Goal: Information Seeking & Learning: Learn about a topic

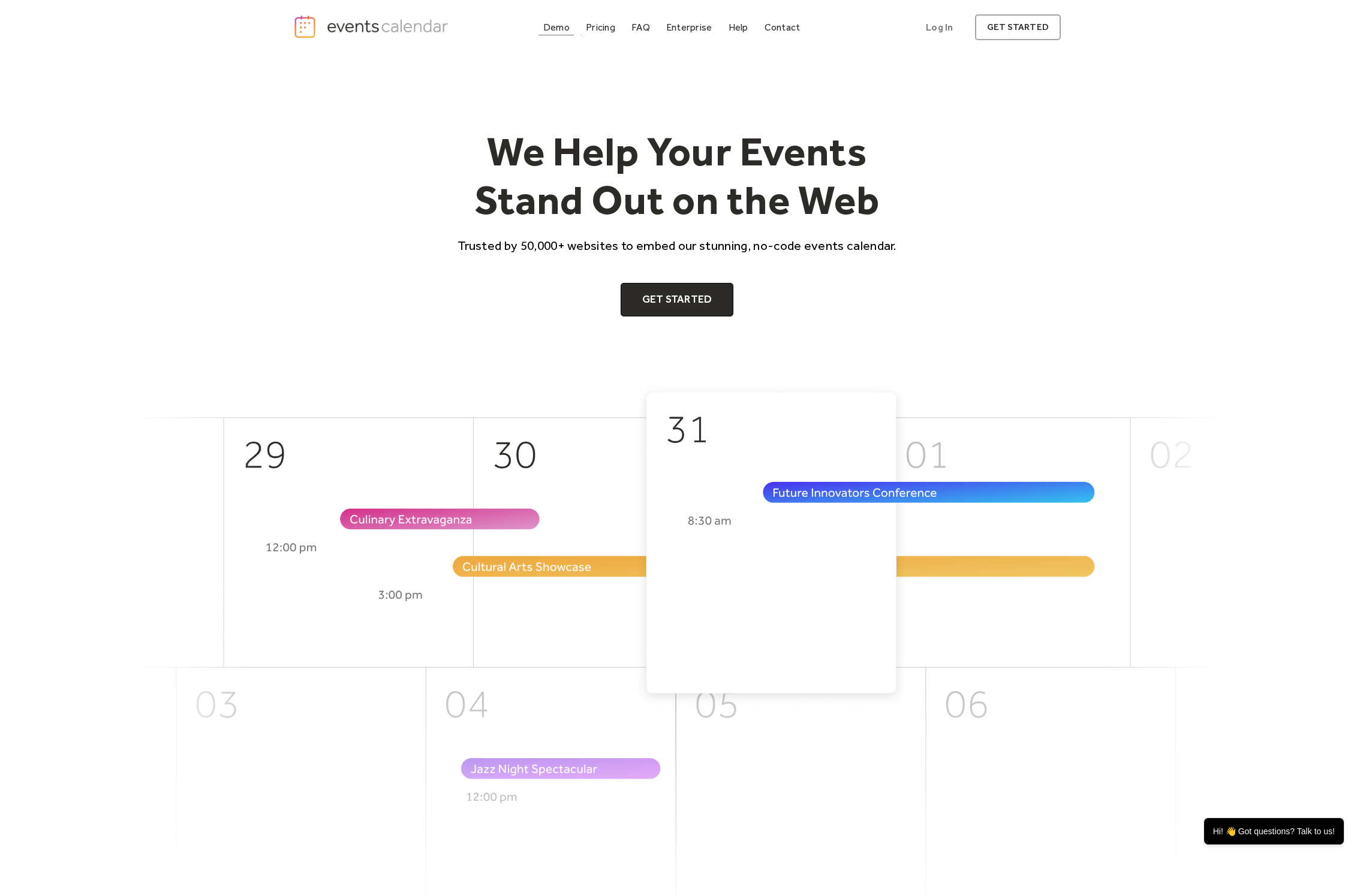
click at [560, 29] on div "Demo" at bounding box center [556, 27] width 27 height 7
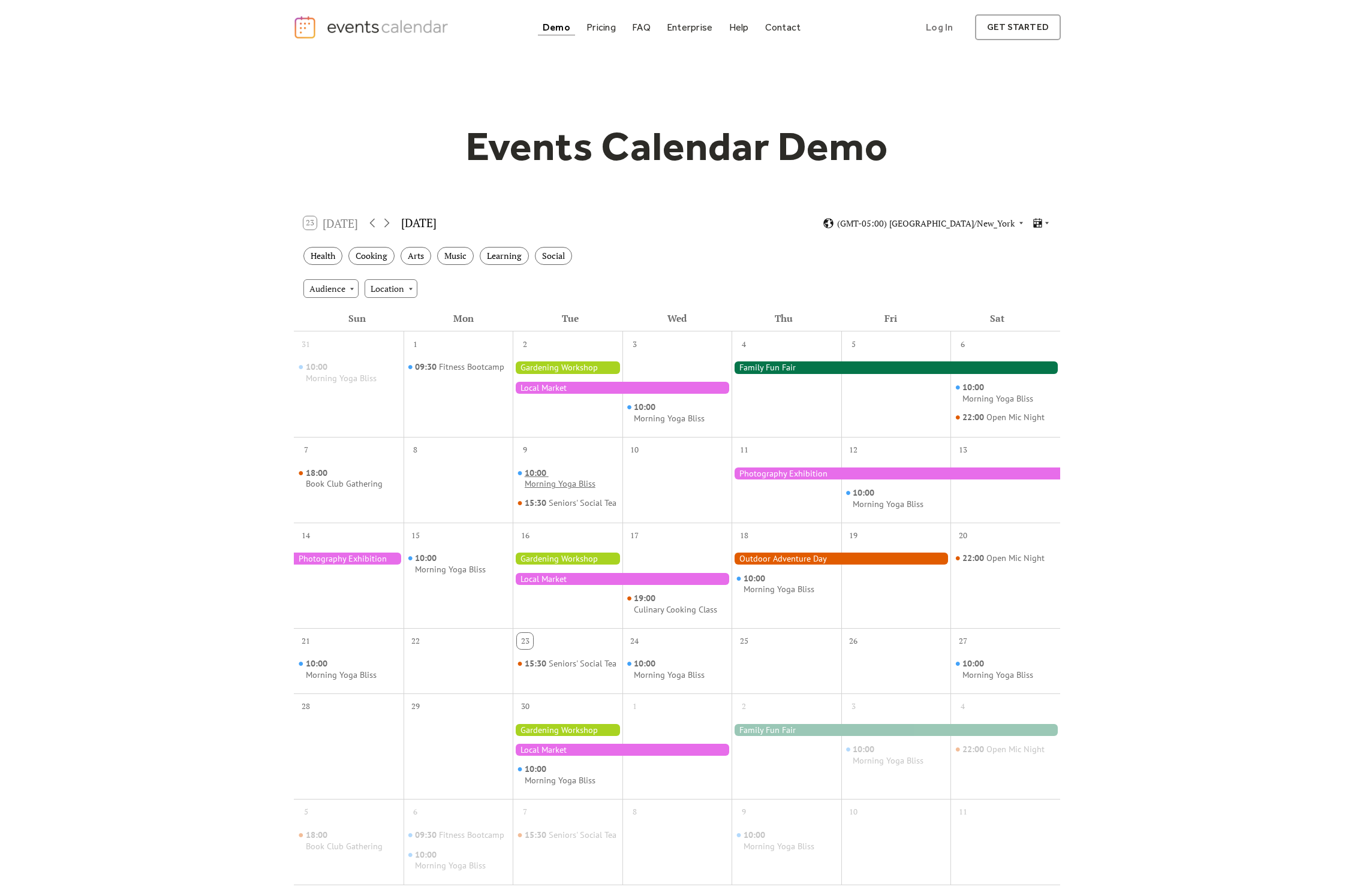
click at [553, 487] on div "Morning Yoga Bliss" at bounding box center [560, 484] width 71 height 12
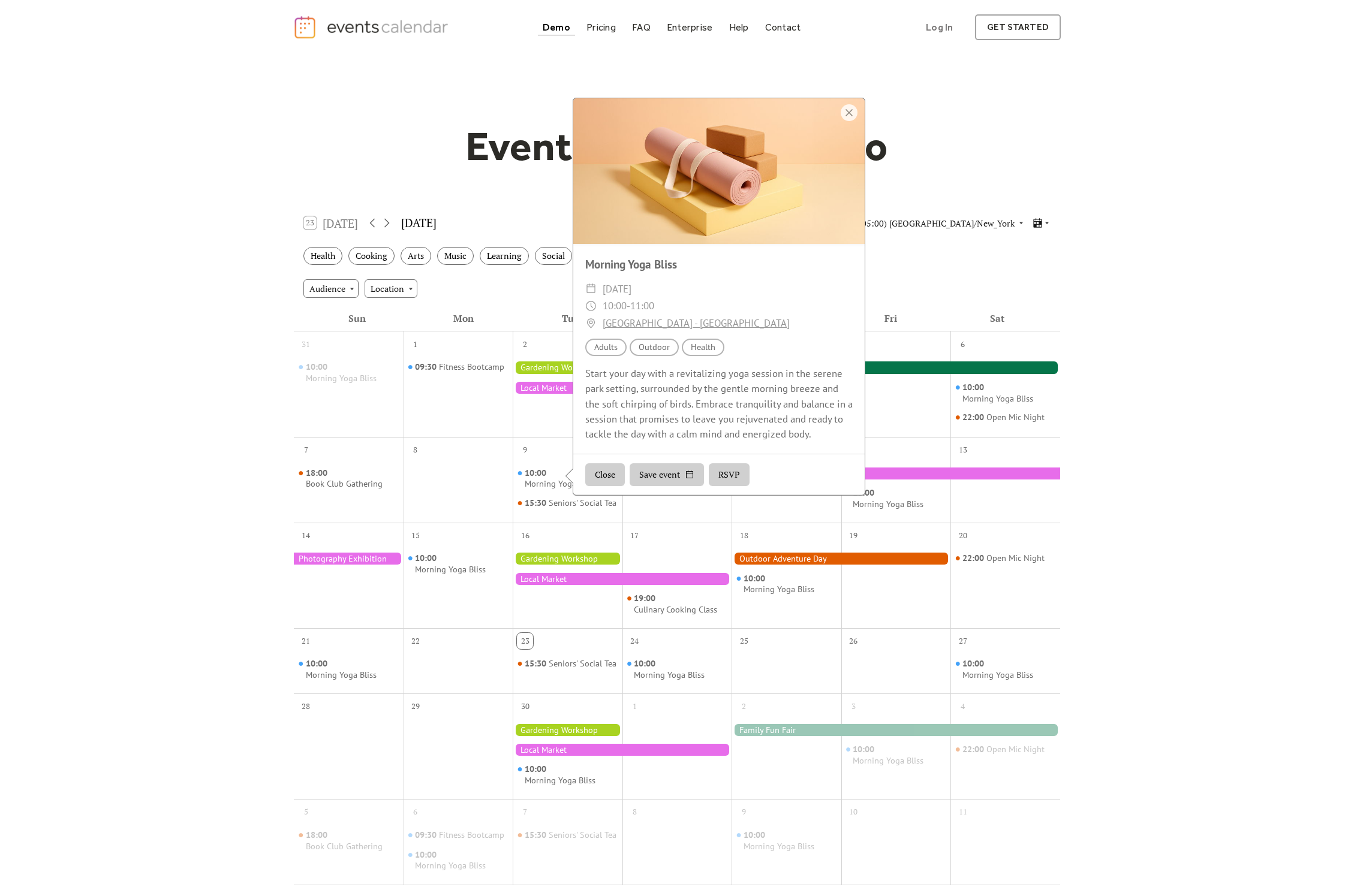
click at [1287, 501] on div "Events Calendar Demo Loading the Events Calendar..." at bounding box center [677, 527] width 1354 height 944
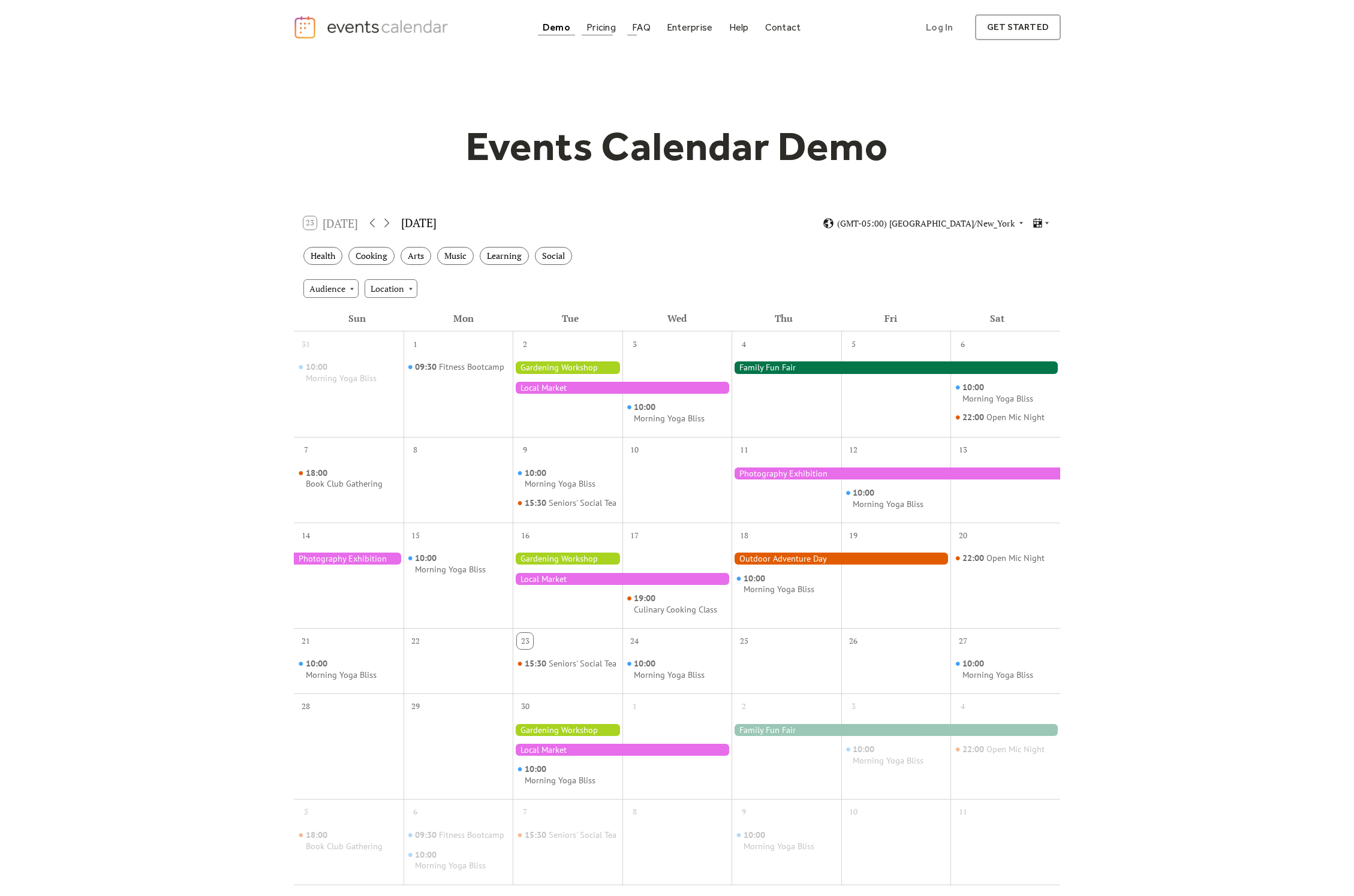
click at [596, 31] on div "Pricing" at bounding box center [602, 27] width 30 height 7
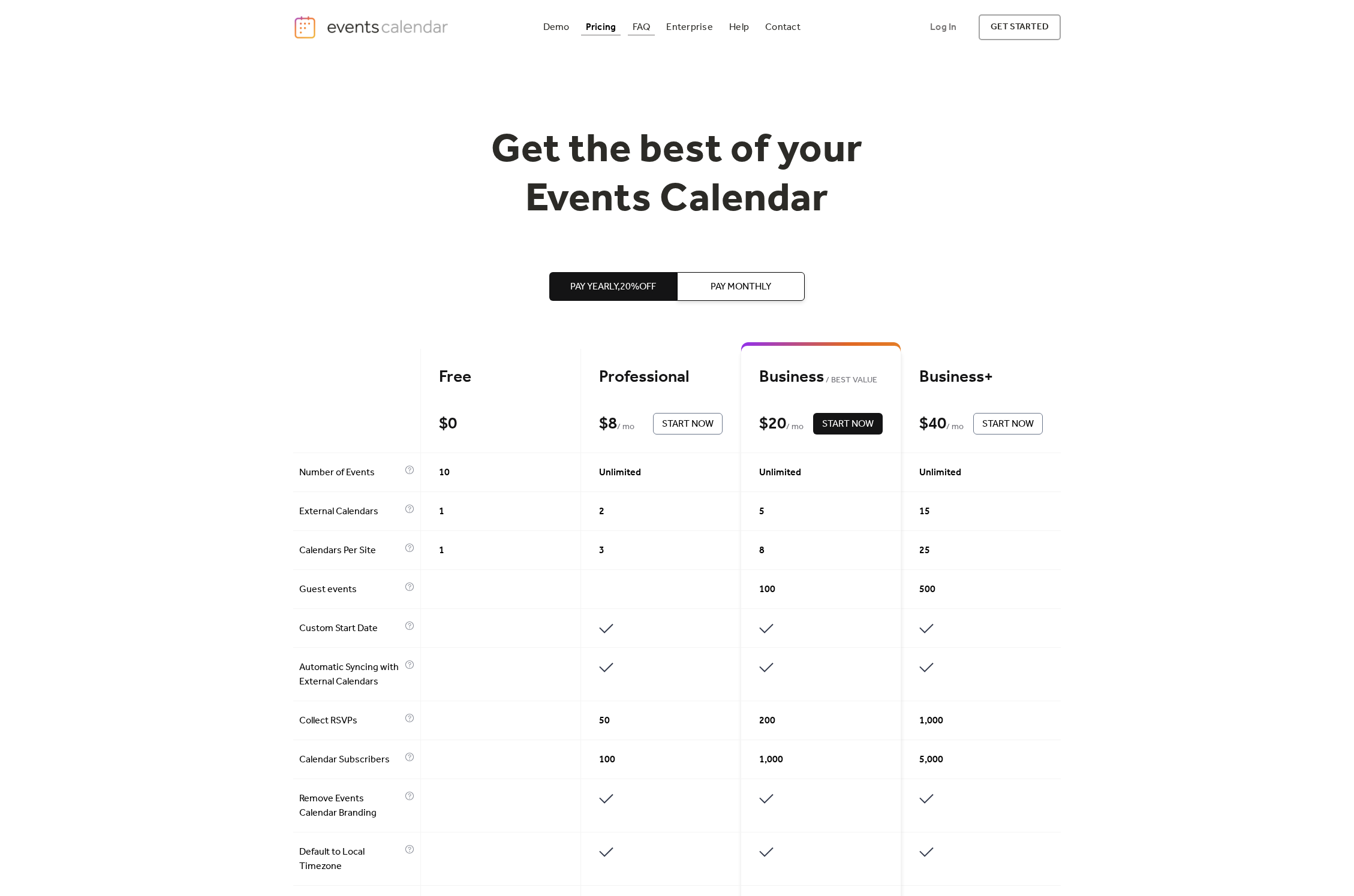
click at [644, 25] on div "FAQ" at bounding box center [641, 27] width 18 height 7
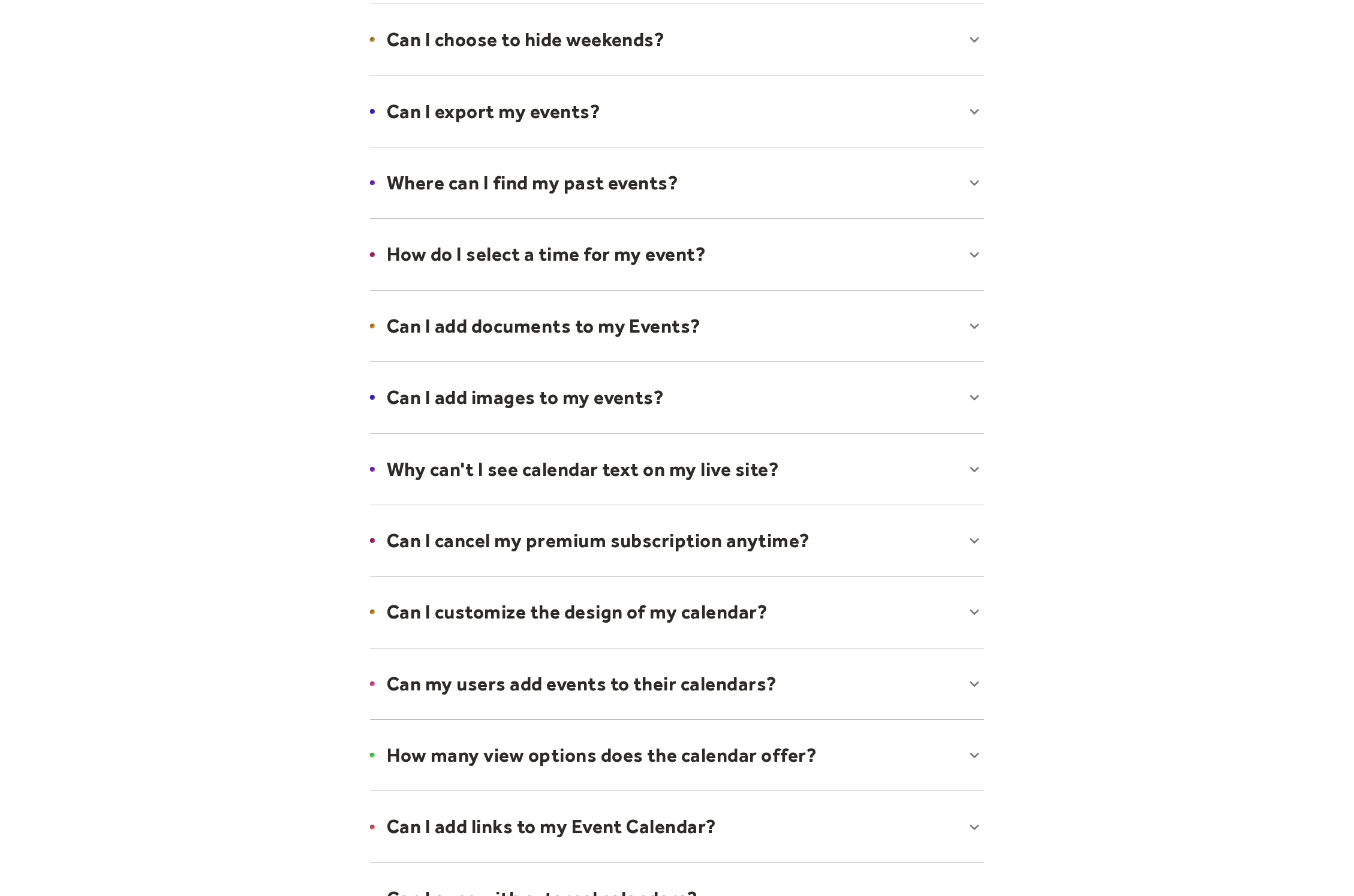
scroll to position [294, 0]
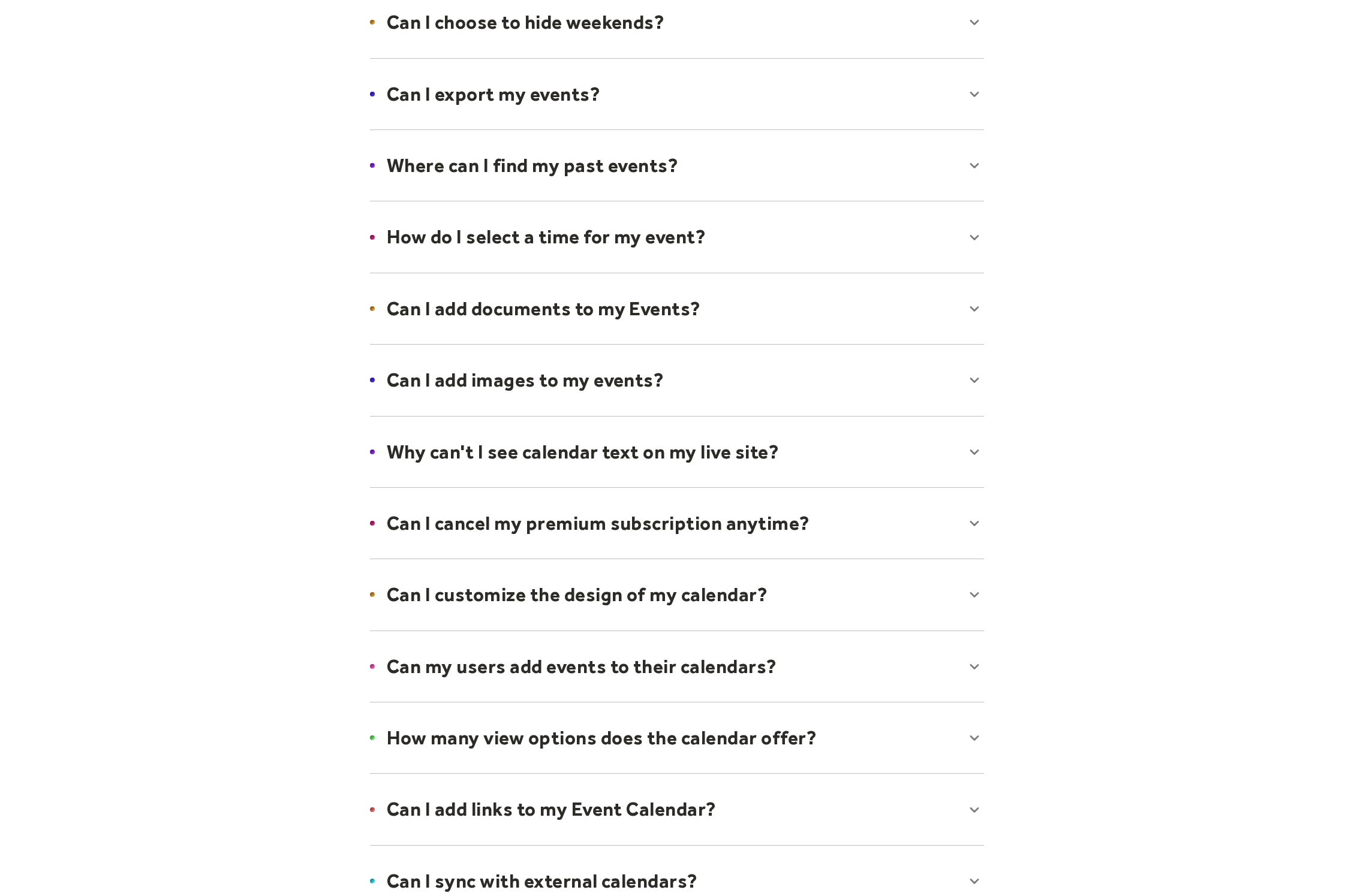
click at [798, 607] on div at bounding box center [677, 595] width 638 height 73
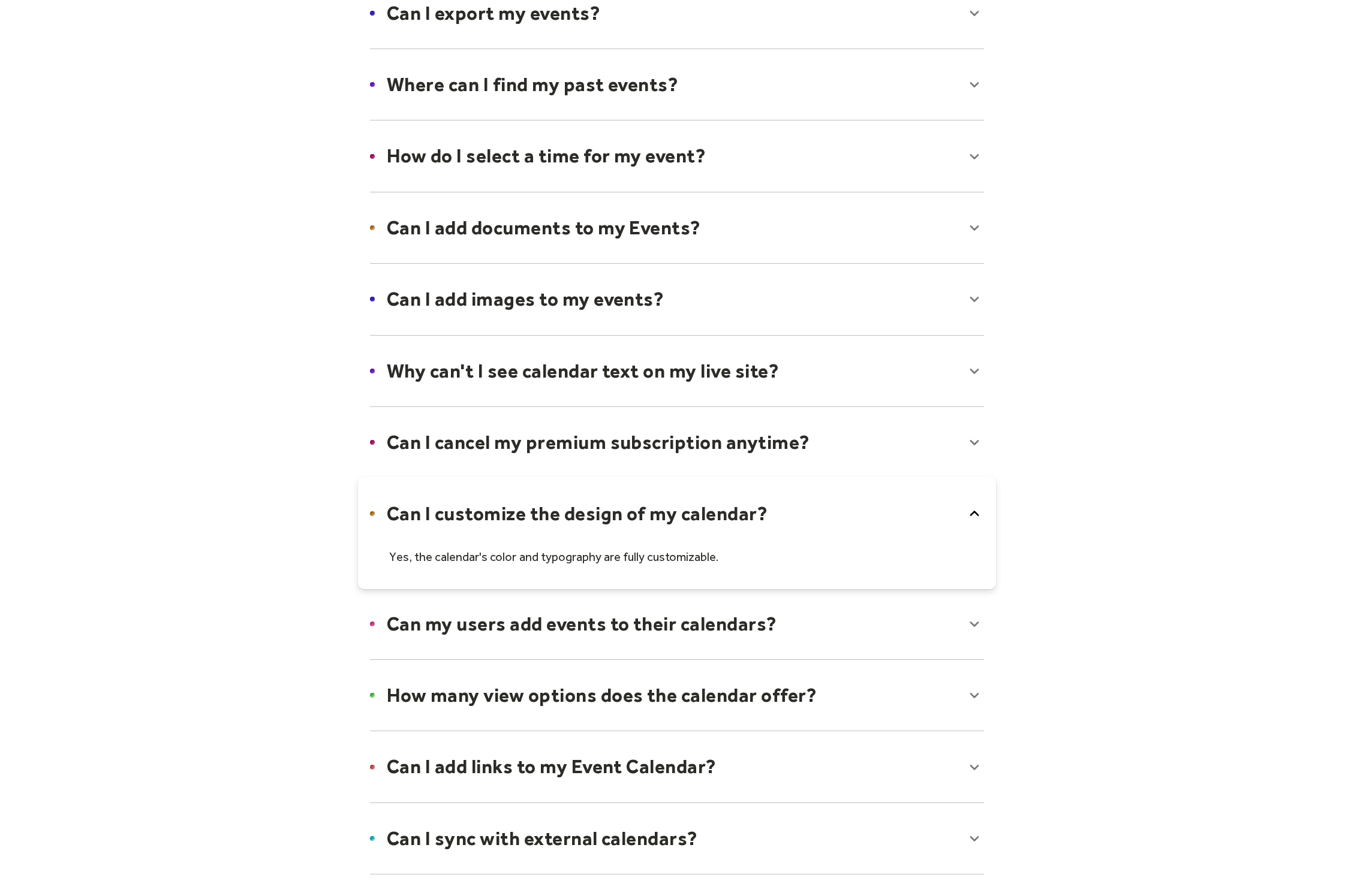
scroll to position [491, 0]
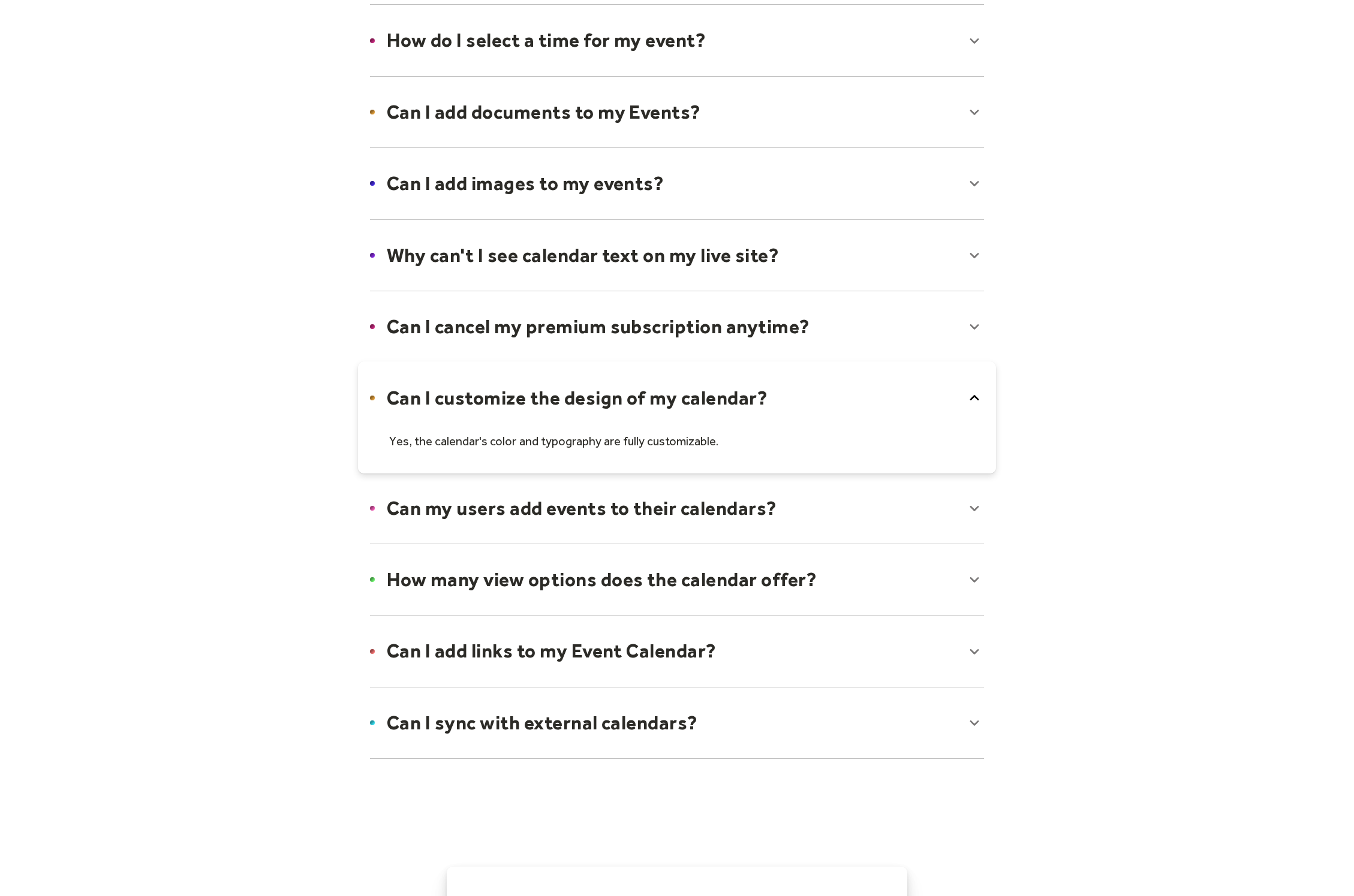
click at [810, 591] on div at bounding box center [677, 580] width 638 height 73
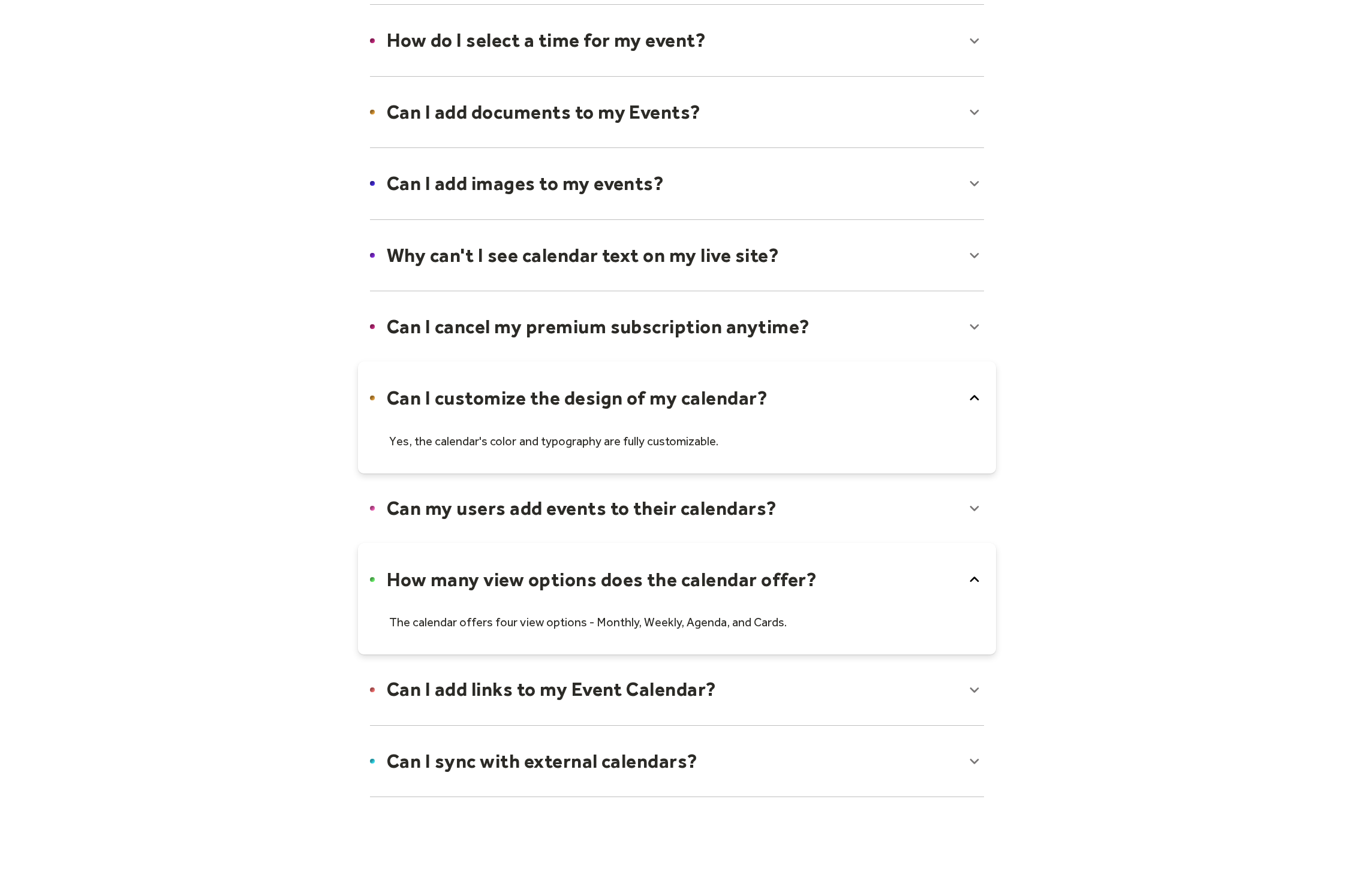
scroll to position [0, 0]
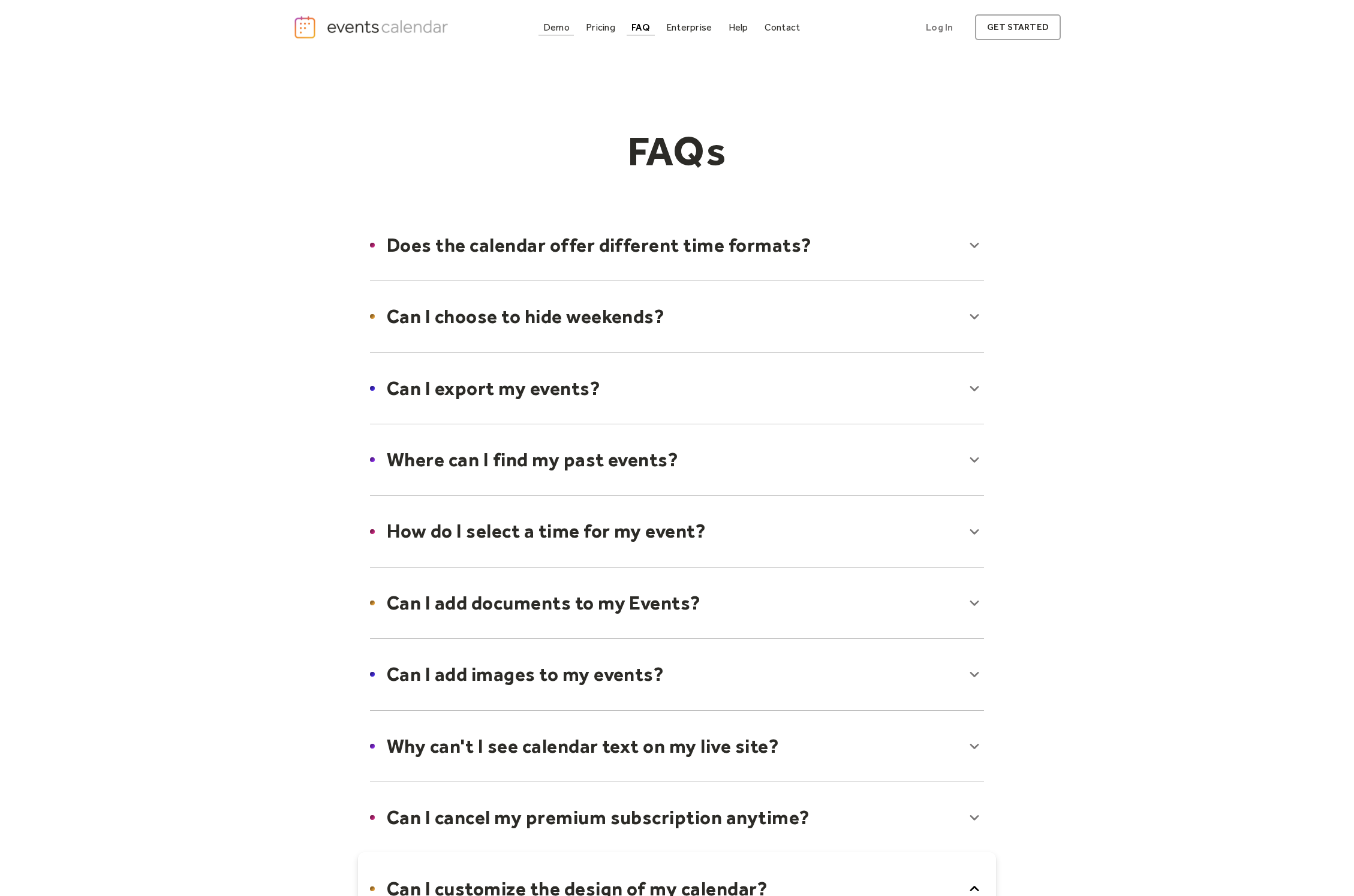
click at [562, 34] on link "Demo" at bounding box center [556, 27] width 36 height 16
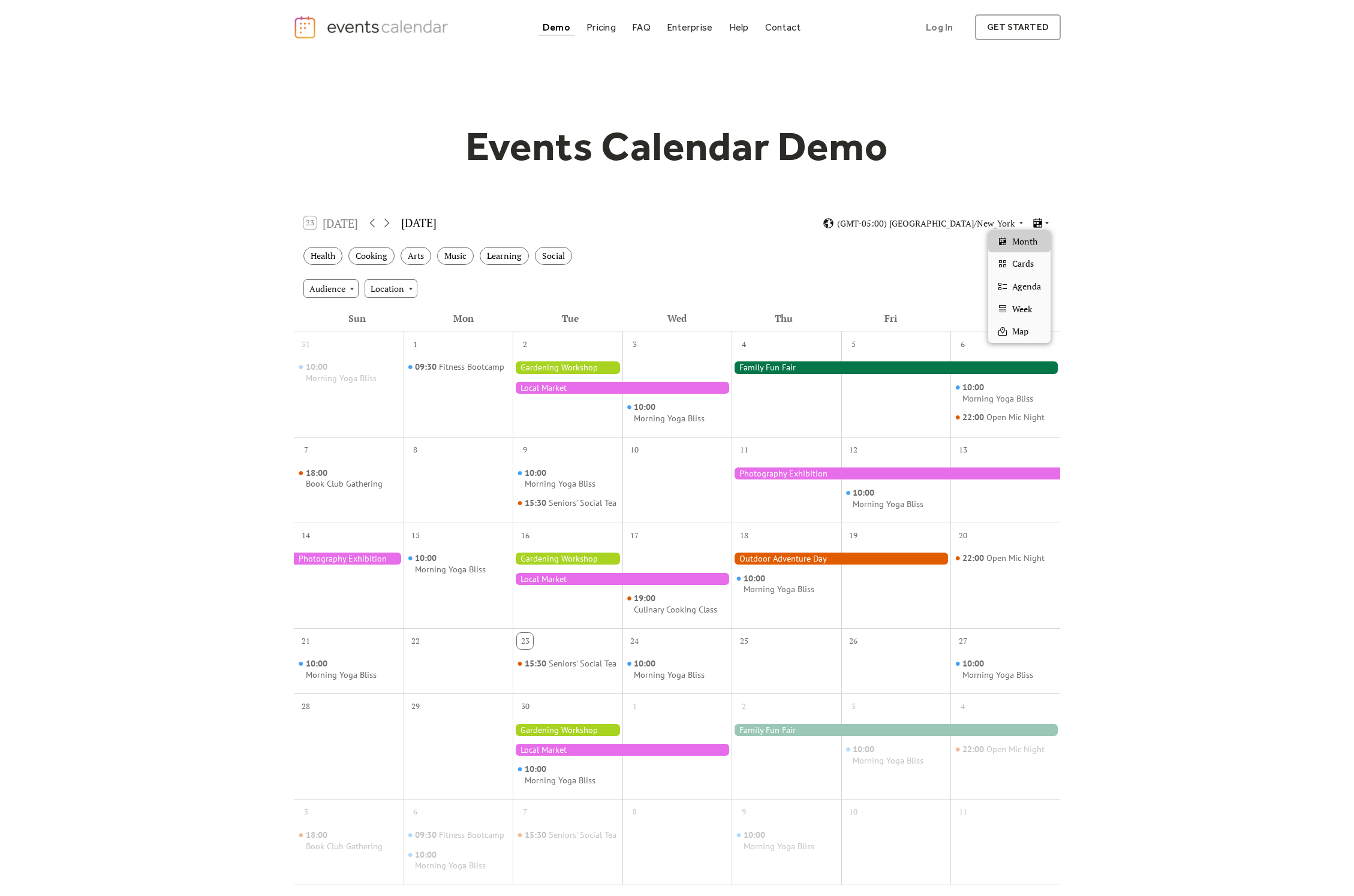
click at [1045, 225] on icon at bounding box center [1047, 222] width 7 height 7
click at [1029, 293] on div "Agenda" at bounding box center [1019, 286] width 62 height 23
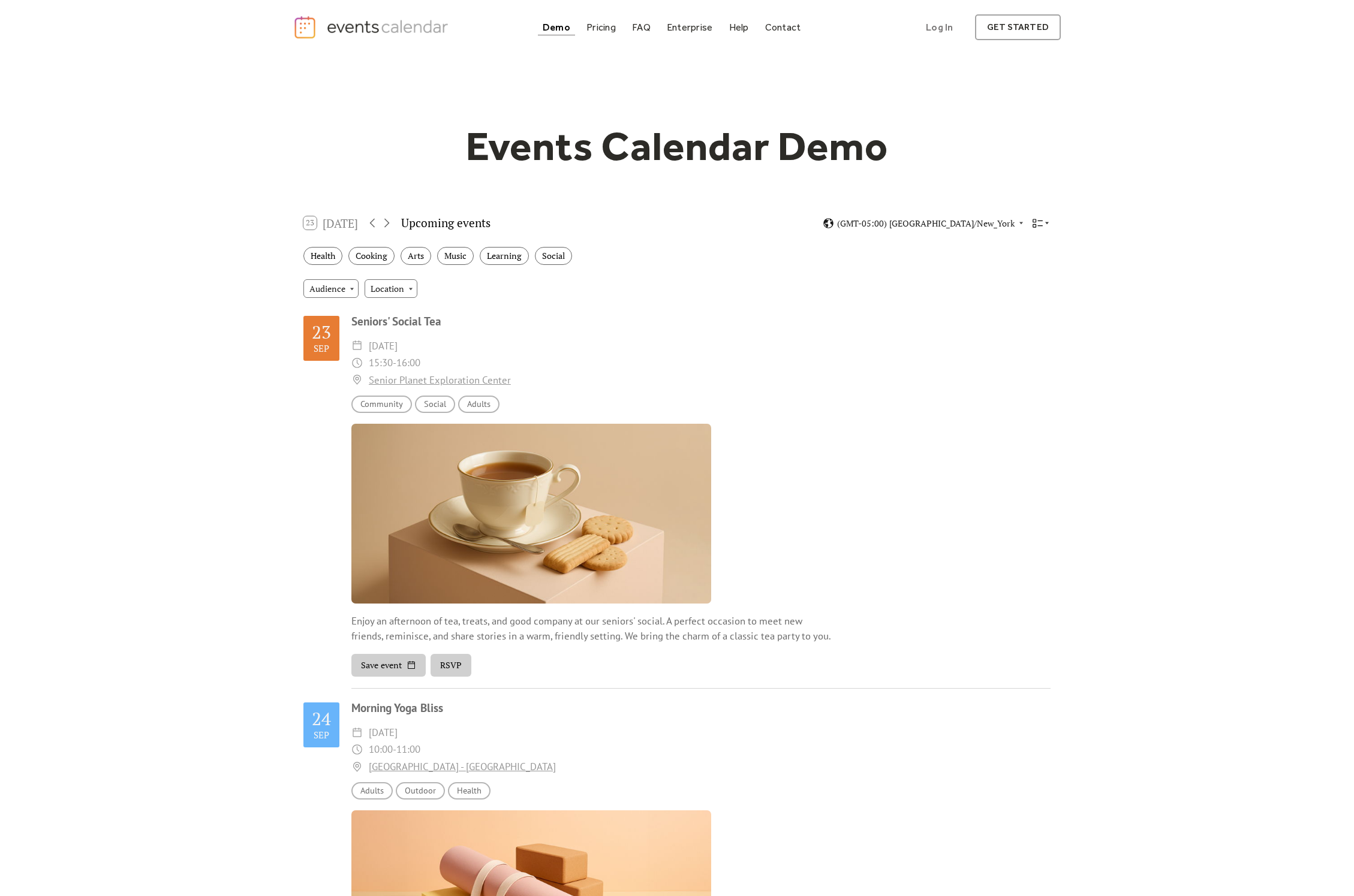
click at [1037, 224] on icon at bounding box center [1039, 223] width 12 height 12
click at [1024, 329] on span "Map" at bounding box center [1020, 331] width 16 height 13
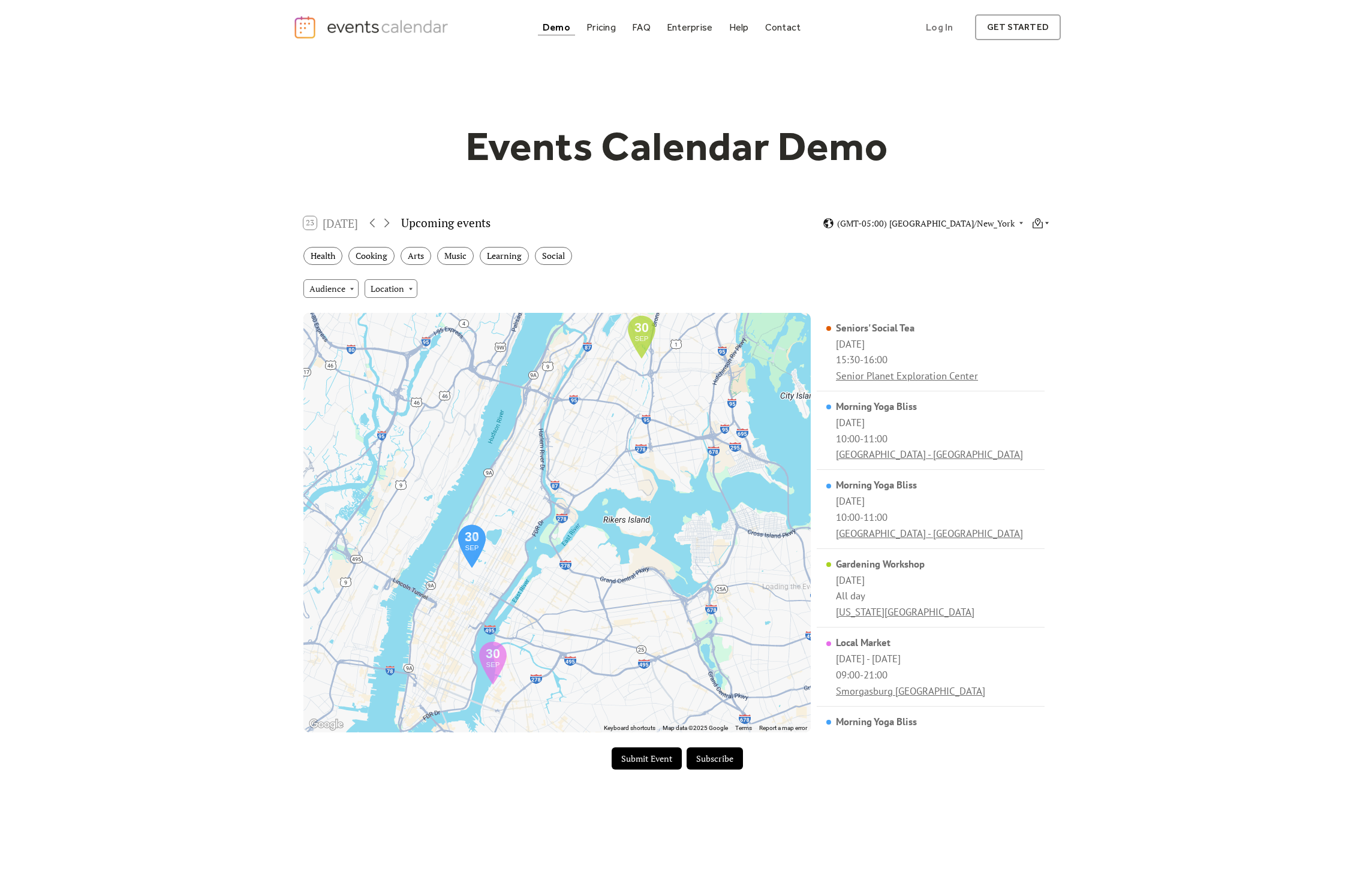
click at [1047, 224] on icon at bounding box center [1047, 222] width 7 height 7
click at [1028, 261] on span "Cards" at bounding box center [1023, 263] width 22 height 13
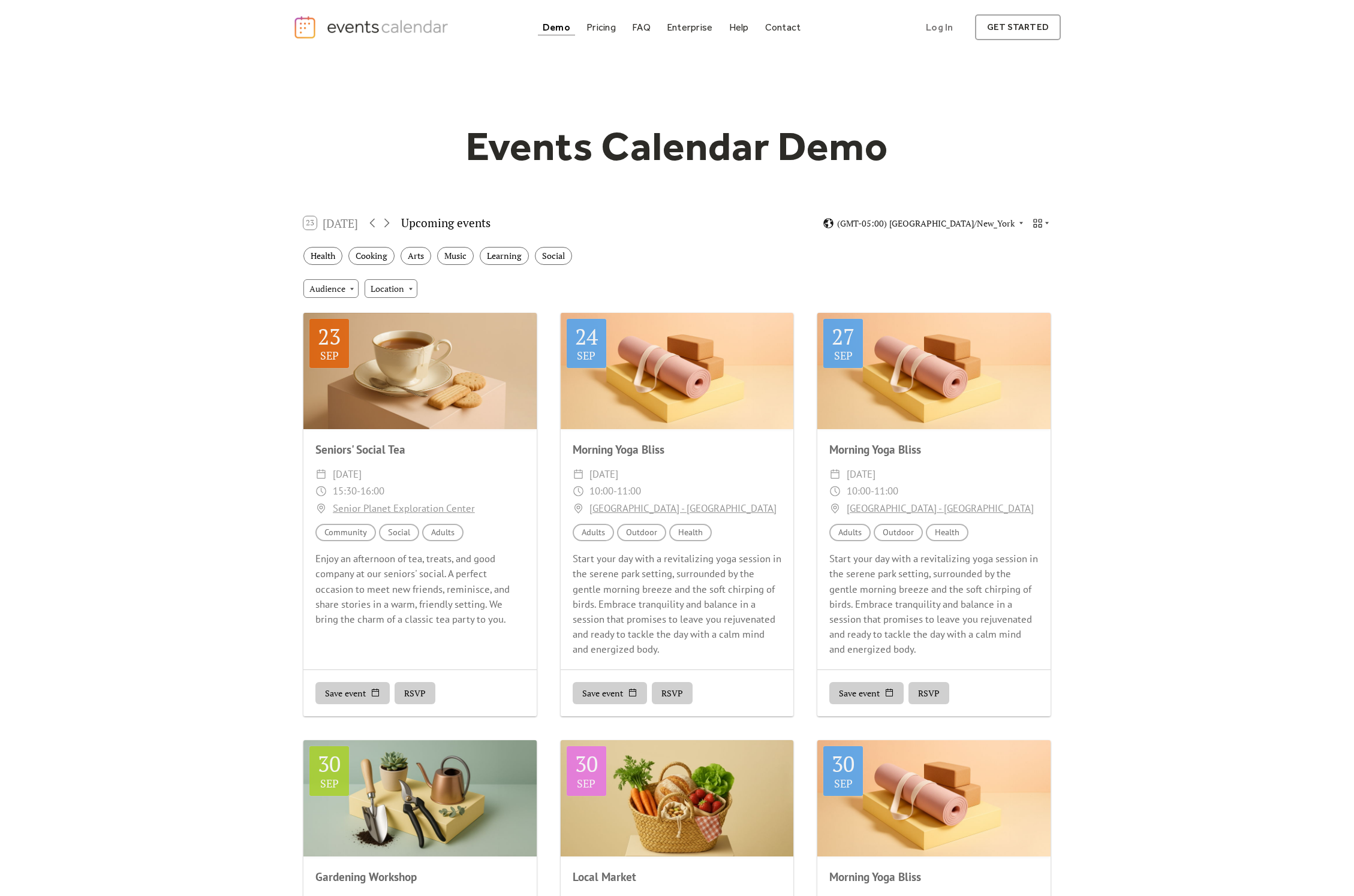
click at [742, 43] on div "Demo Pricing FAQ Enterprise Help Contact Log In Get Started Log In get started" at bounding box center [677, 27] width 1354 height 54
click at [625, 33] on div "Demo Pricing FAQ Enterprise Help Contact Log In Get Started" at bounding box center [671, 27] width 268 height 16
click at [637, 30] on div "FAQ" at bounding box center [641, 27] width 19 height 7
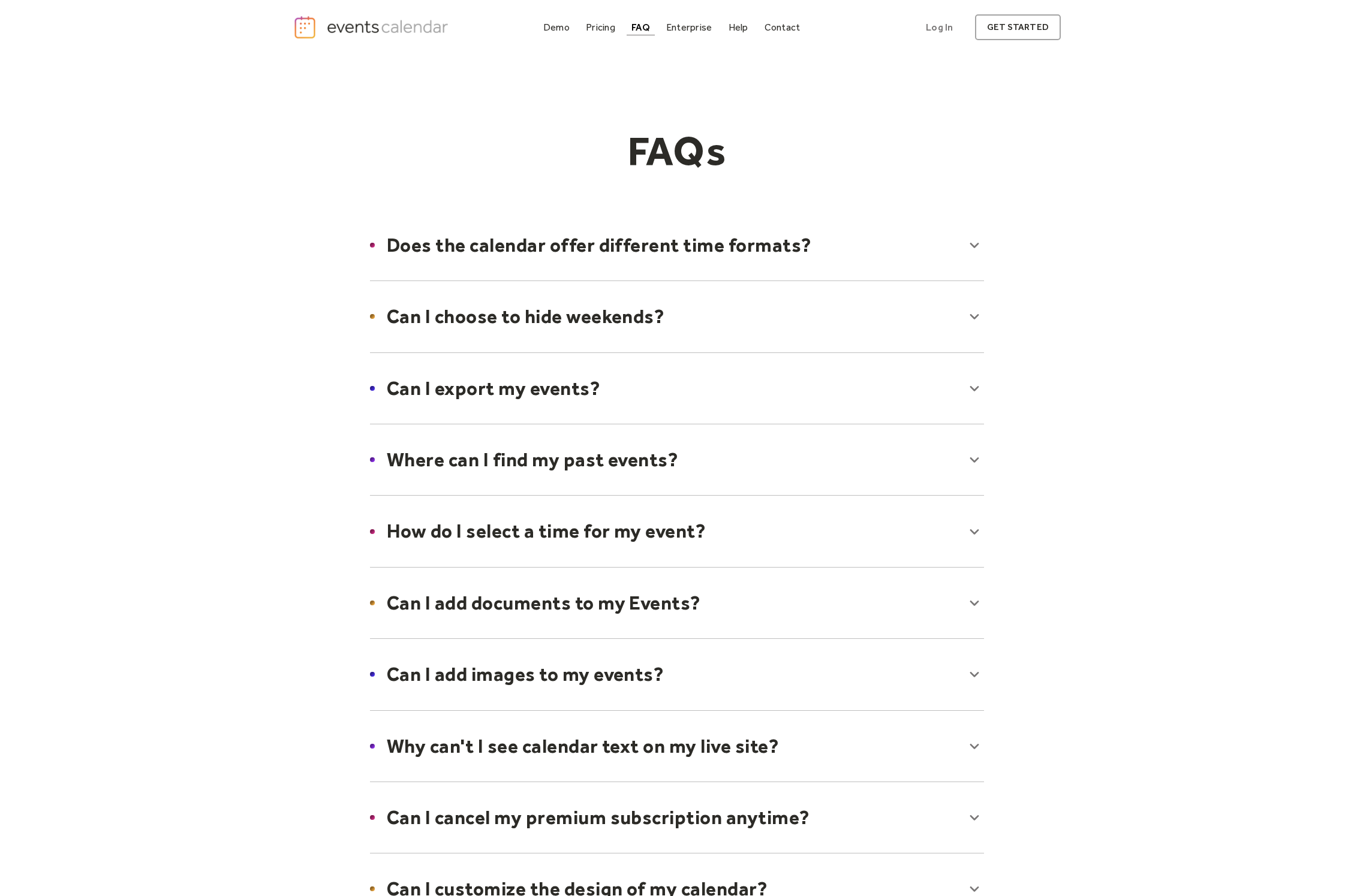
scroll to position [7, 0]
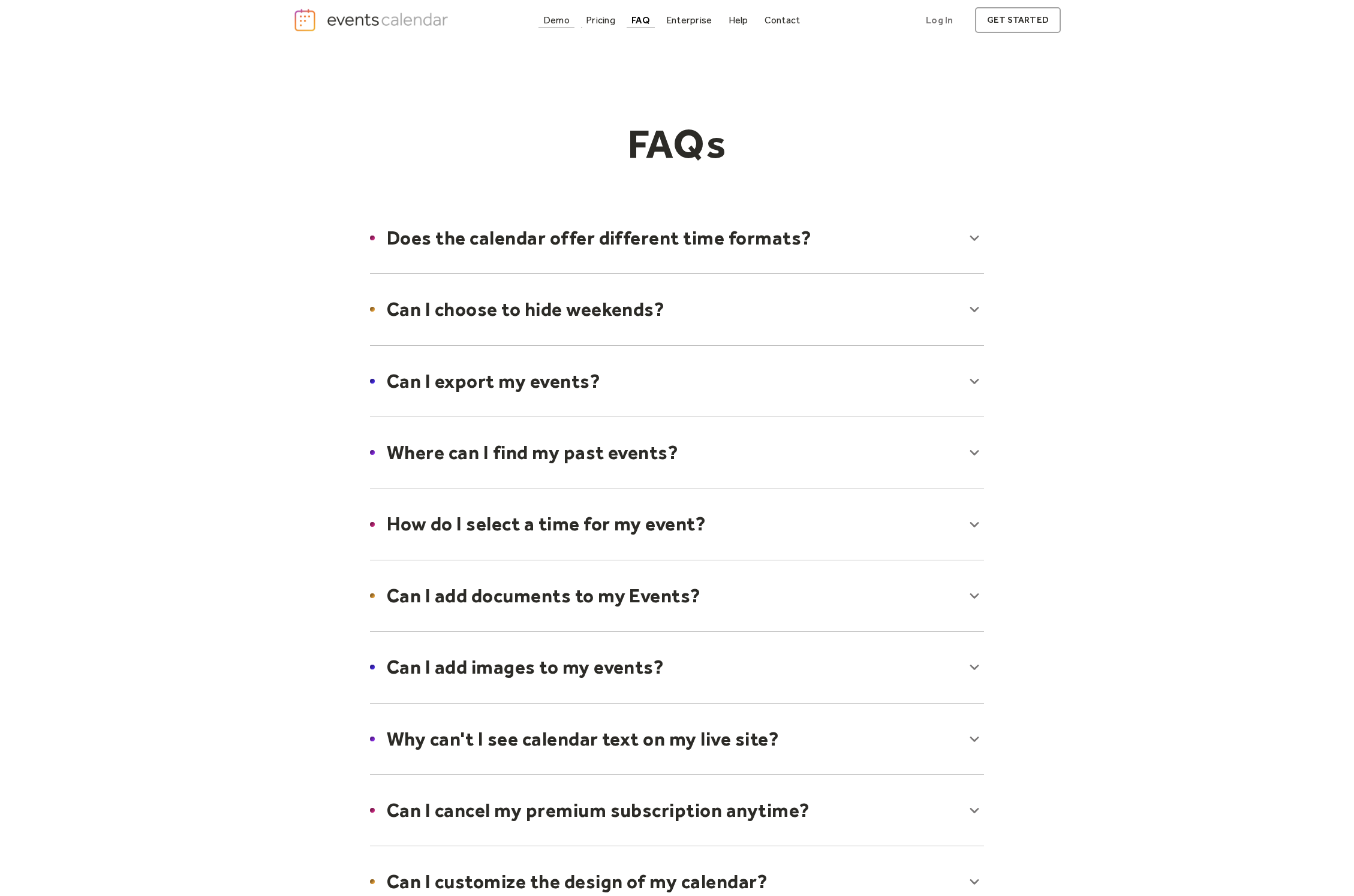
click at [561, 19] on div "Demo" at bounding box center [556, 20] width 27 height 7
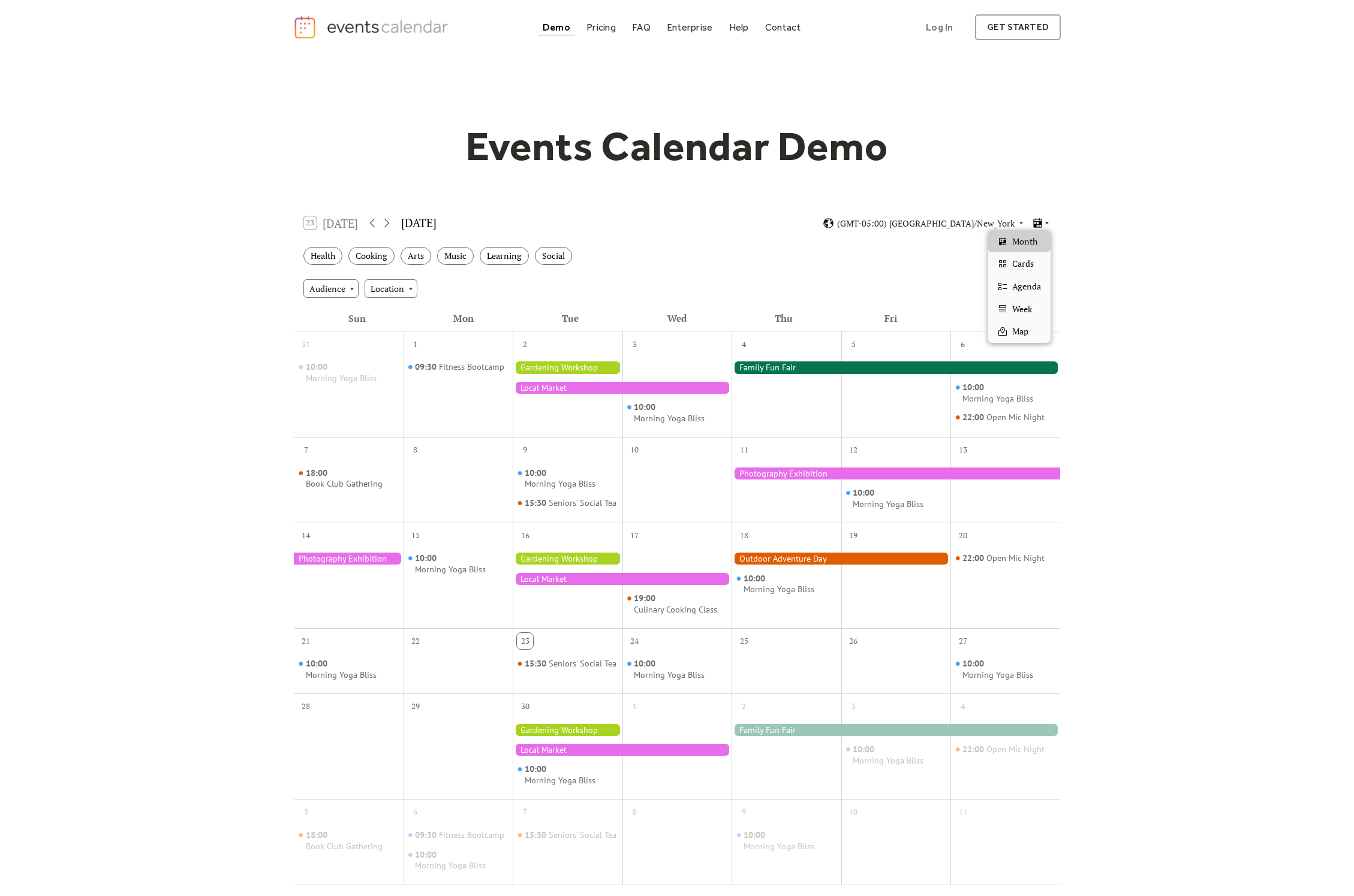
click at [1045, 226] on icon at bounding box center [1047, 222] width 7 height 7
click at [1031, 262] on span "Cards" at bounding box center [1023, 263] width 22 height 13
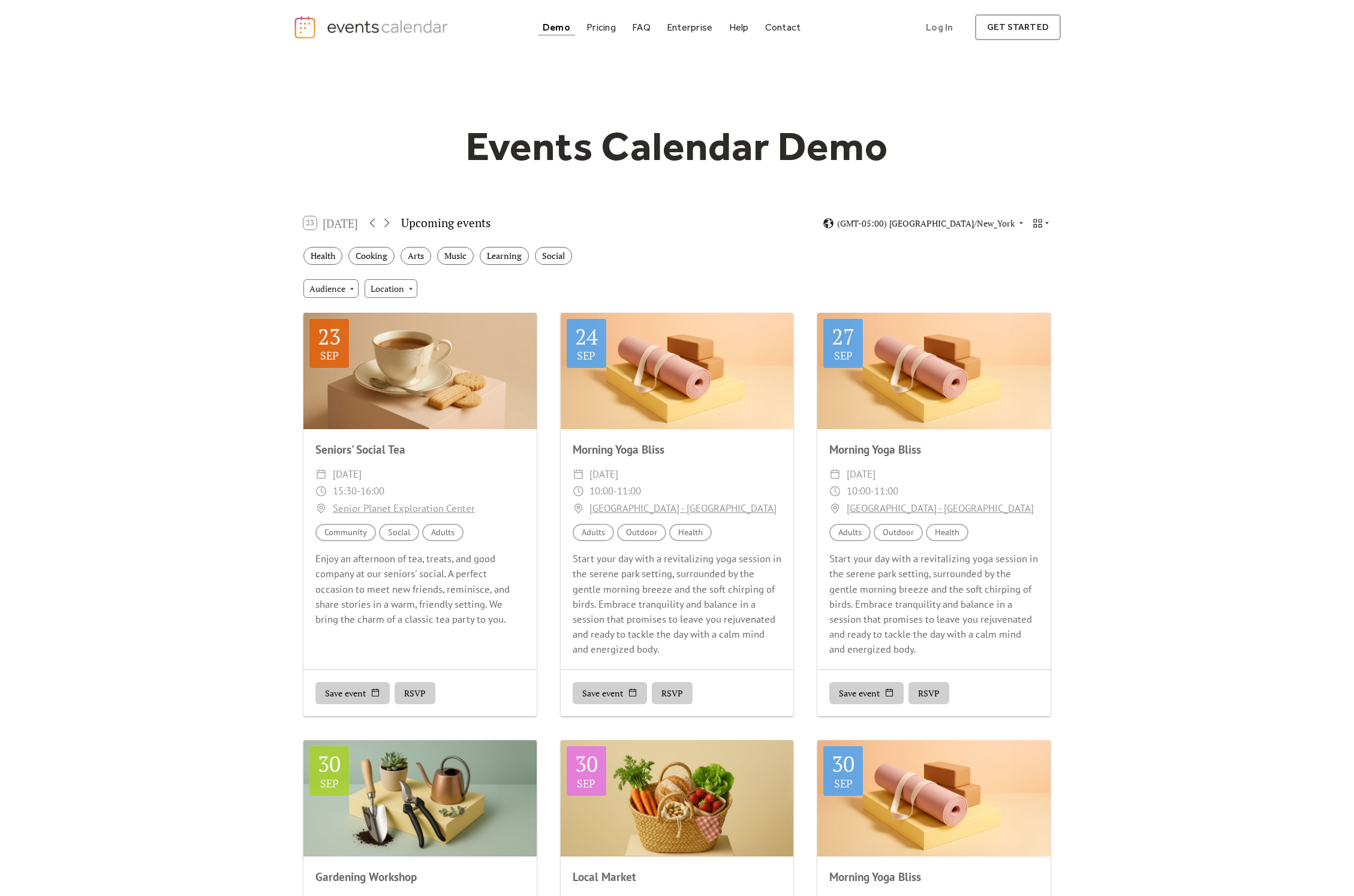
click at [403, 693] on button "RSVP" at bounding box center [414, 693] width 41 height 23
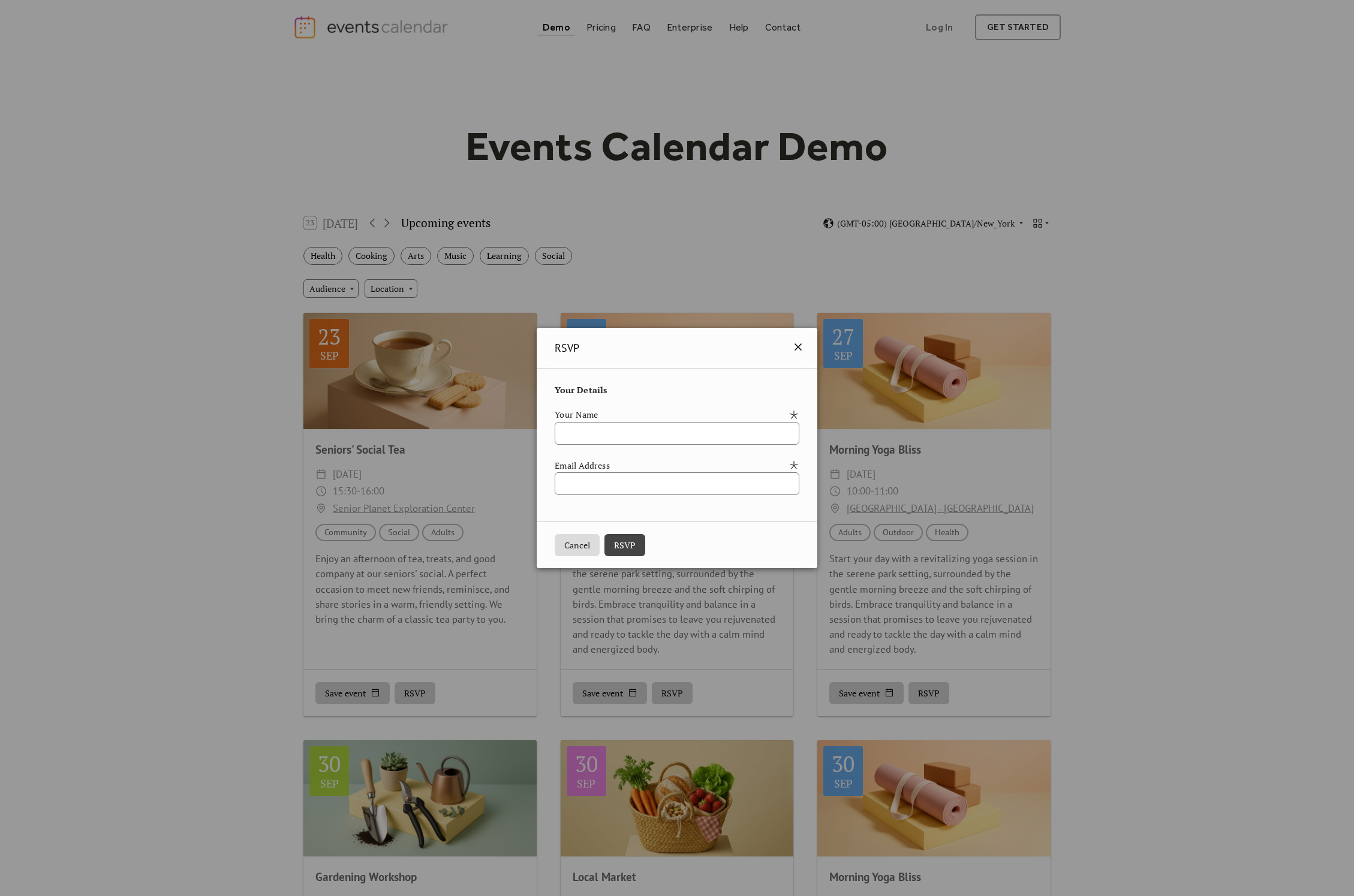
click at [804, 348] on icon at bounding box center [799, 347] width 15 height 15
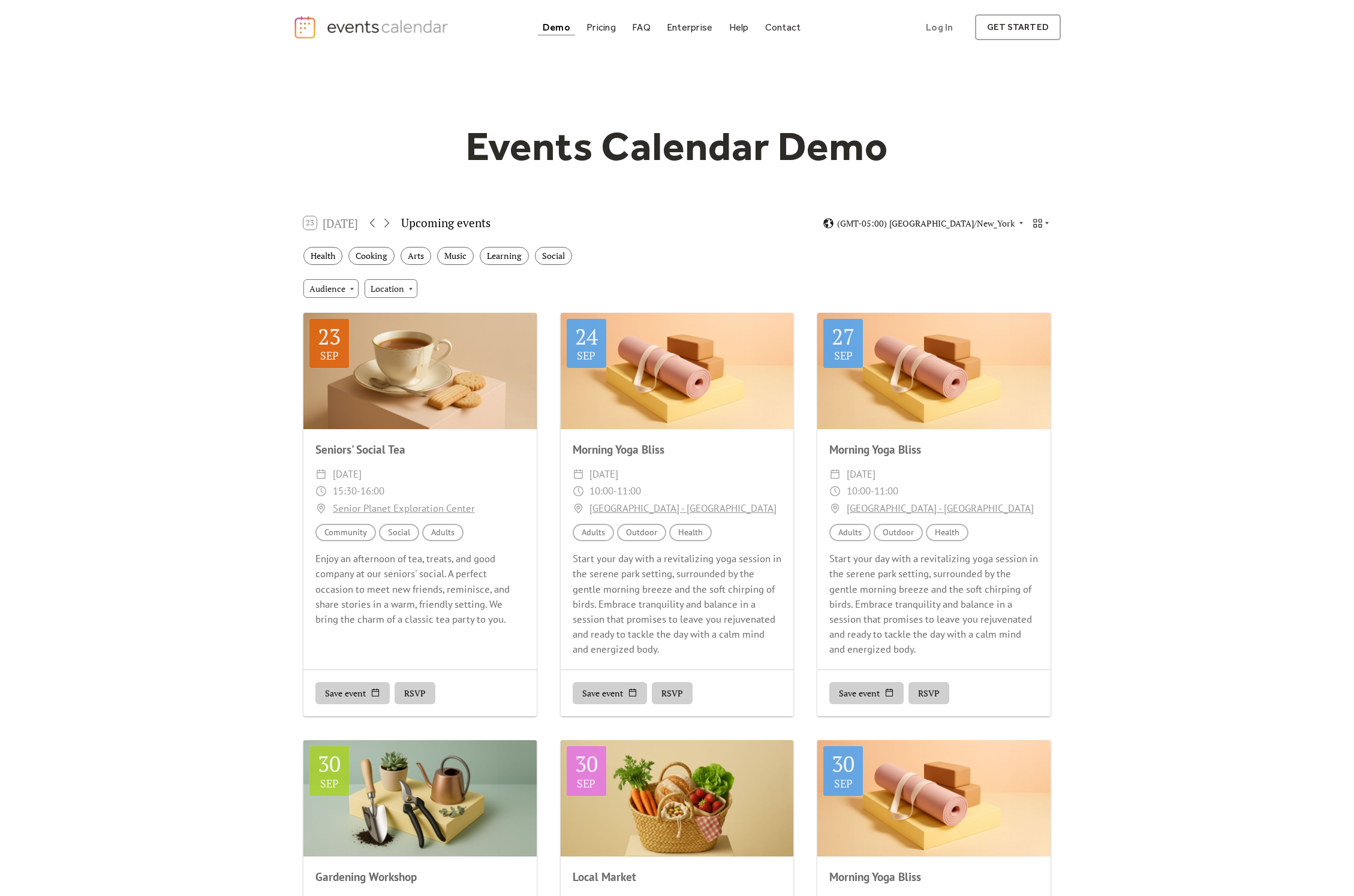
click at [661, 699] on button "RSVP" at bounding box center [672, 693] width 41 height 23
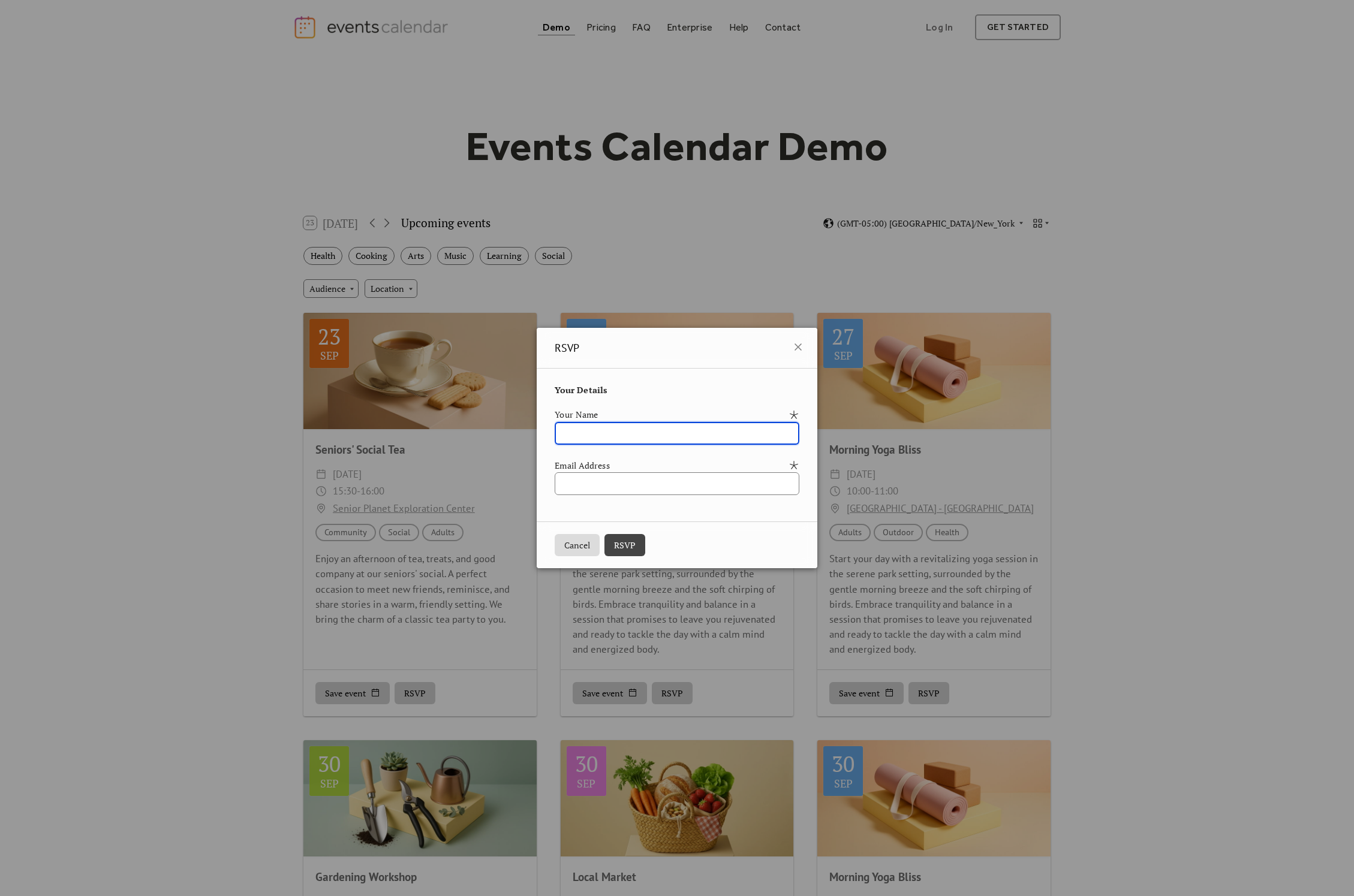
click at [713, 668] on div "RSVP Your Details Your Name Email Address Cancel RSVP" at bounding box center [677, 448] width 1354 height 896
click at [805, 345] on icon at bounding box center [799, 347] width 15 height 15
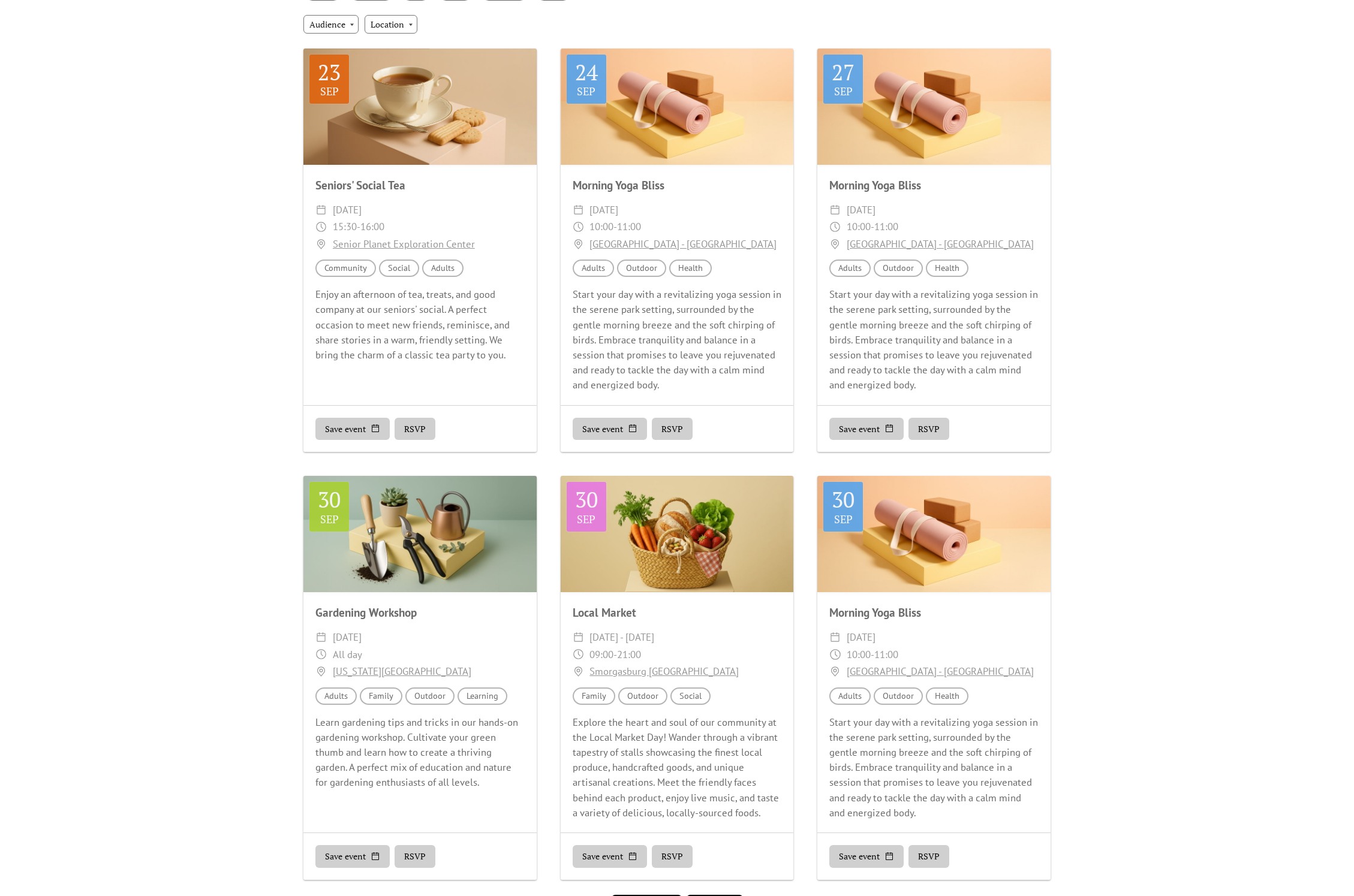
scroll to position [80, 0]
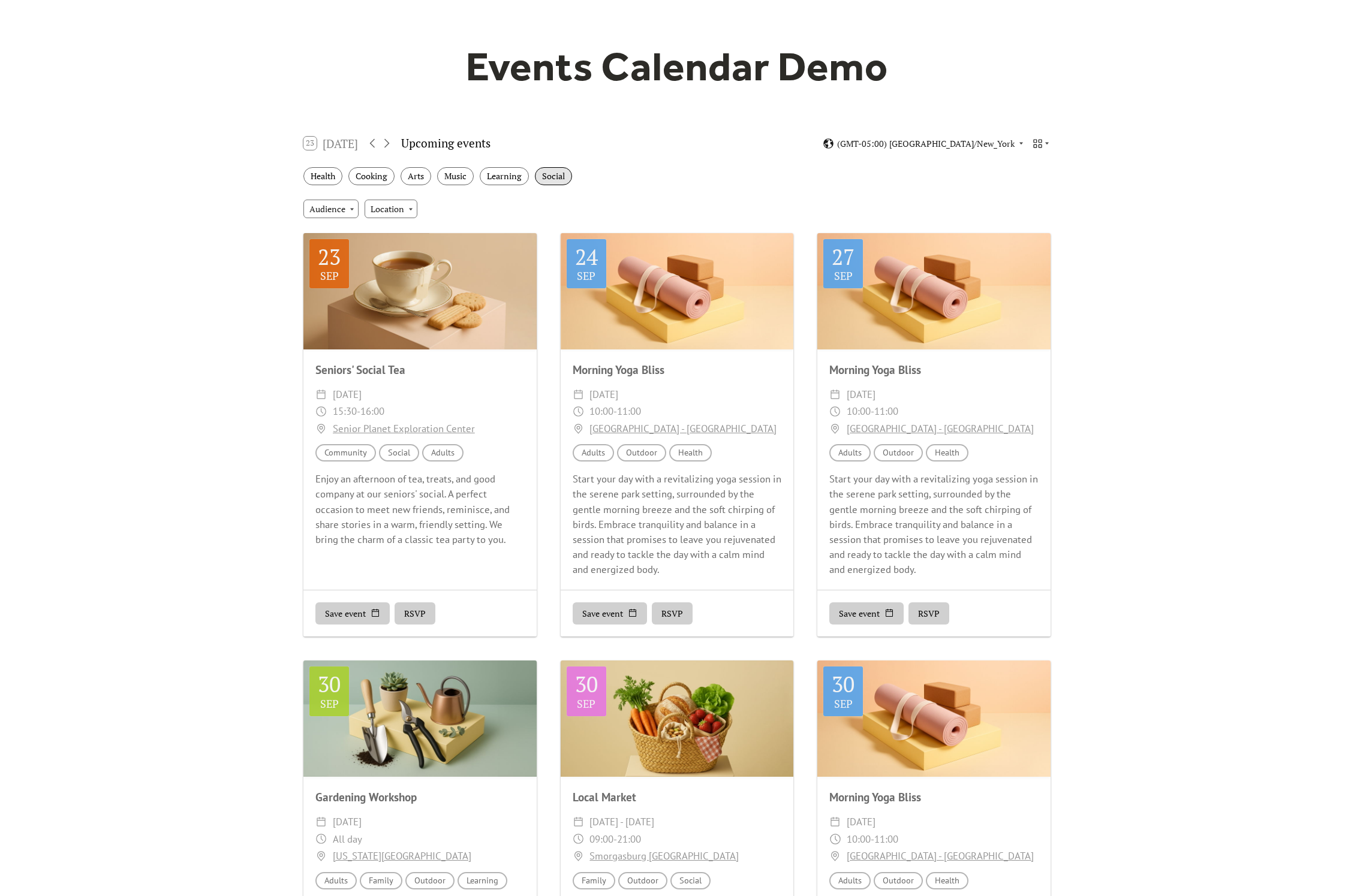
click at [551, 176] on div "Social" at bounding box center [553, 176] width 38 height 19
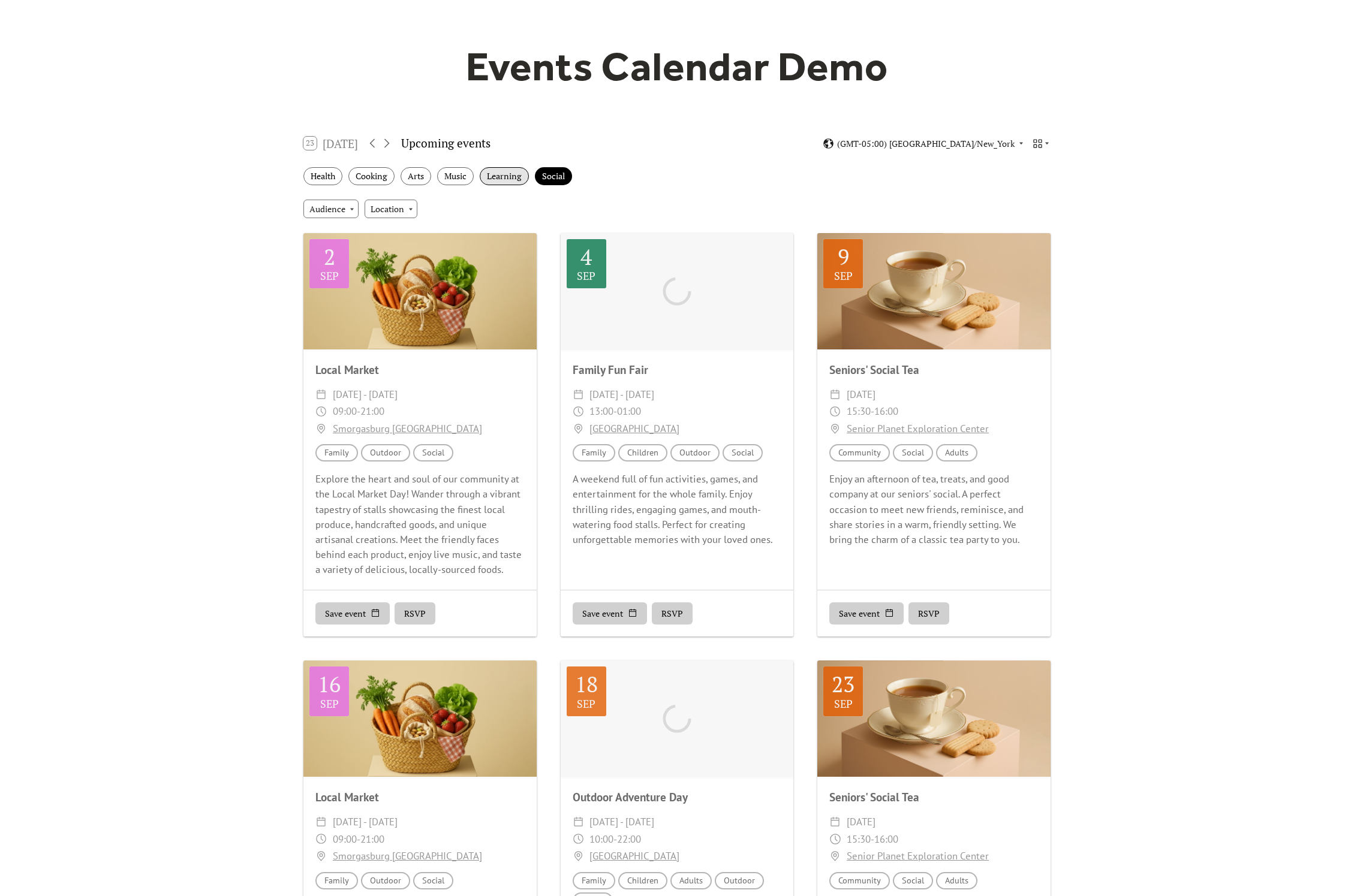
click at [513, 176] on div "Learning" at bounding box center [505, 176] width 49 height 19
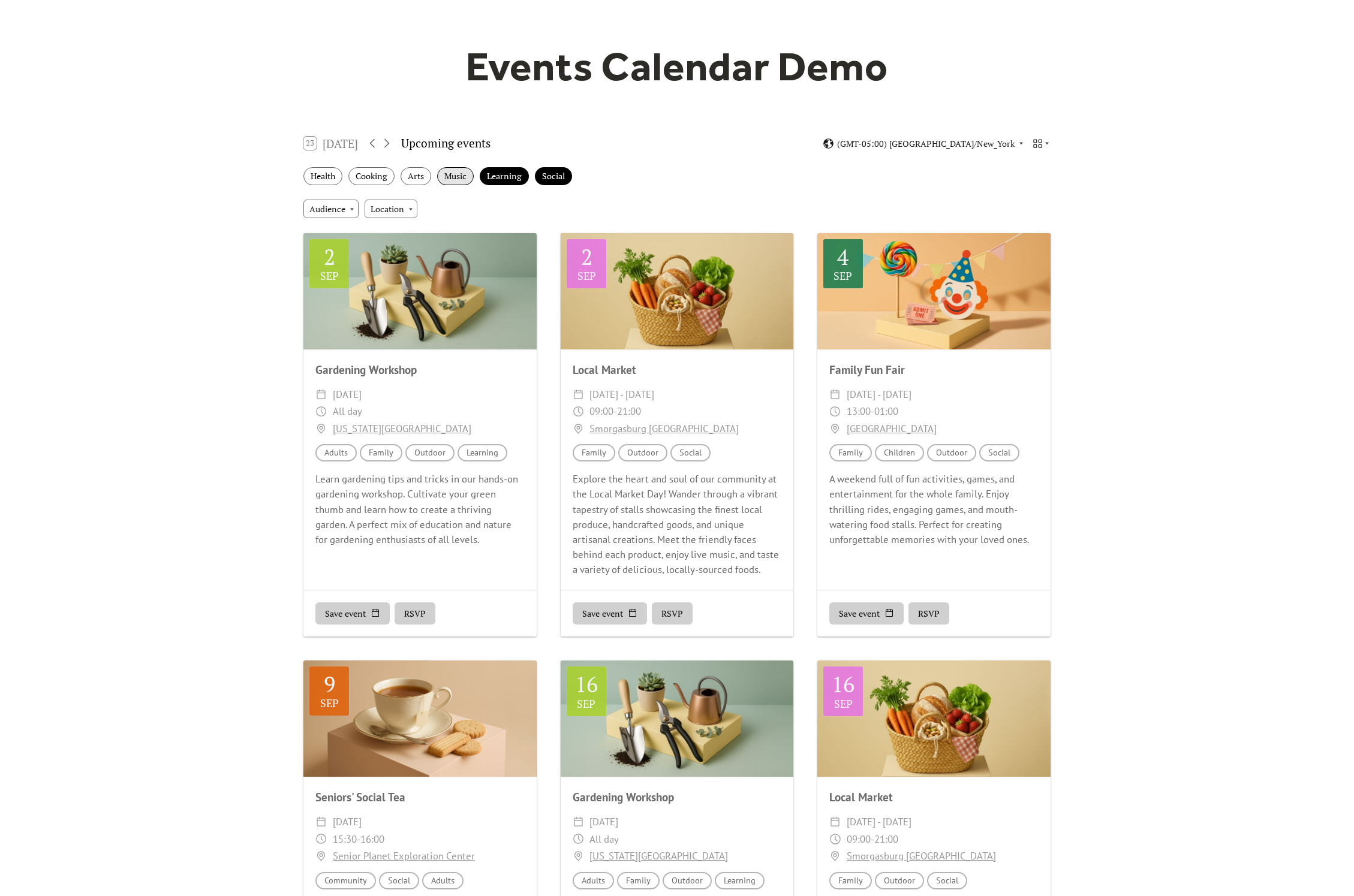
click at [462, 179] on div "Music" at bounding box center [455, 176] width 37 height 19
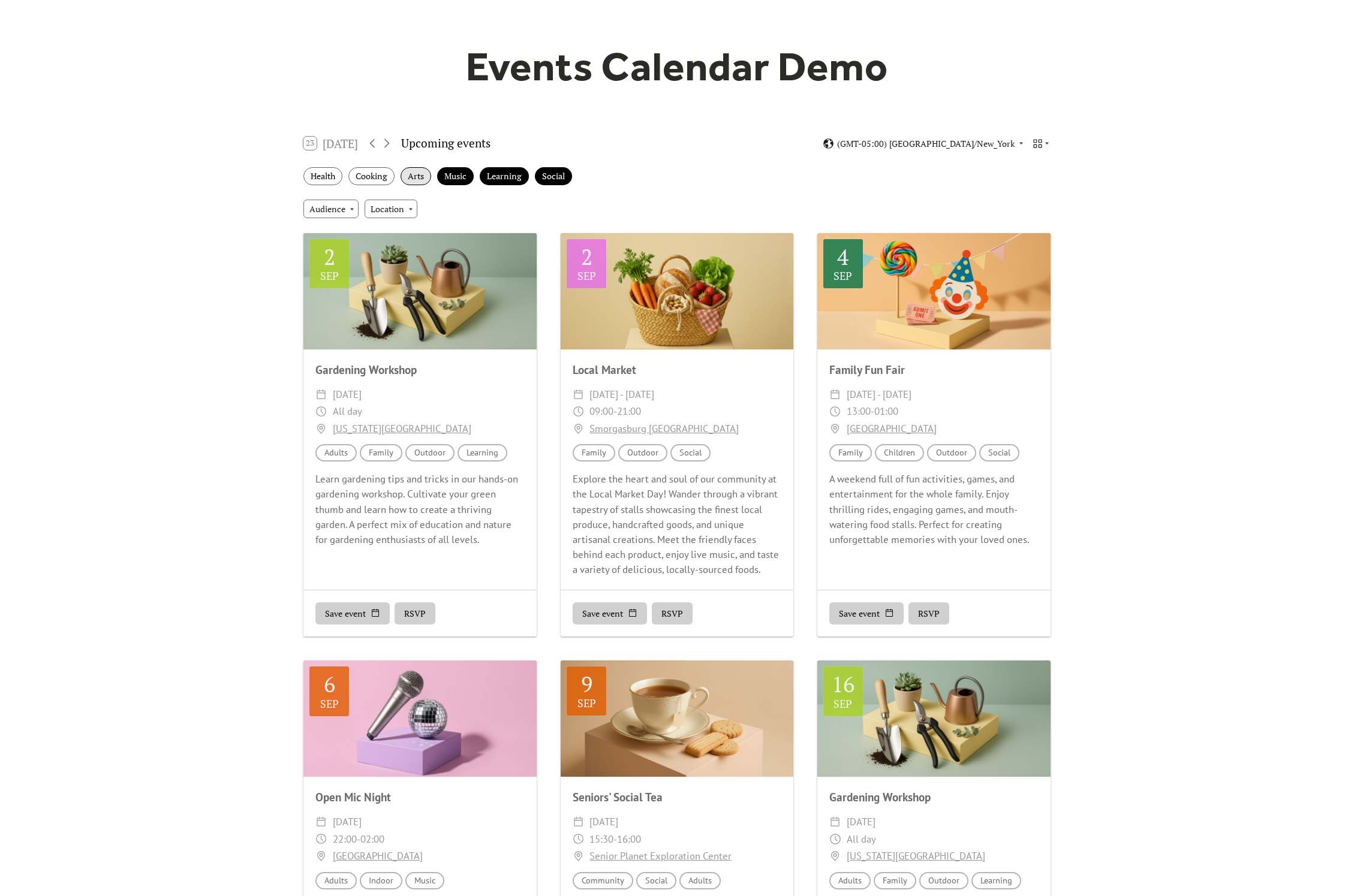
click at [413, 179] on div "Arts" at bounding box center [415, 176] width 31 height 19
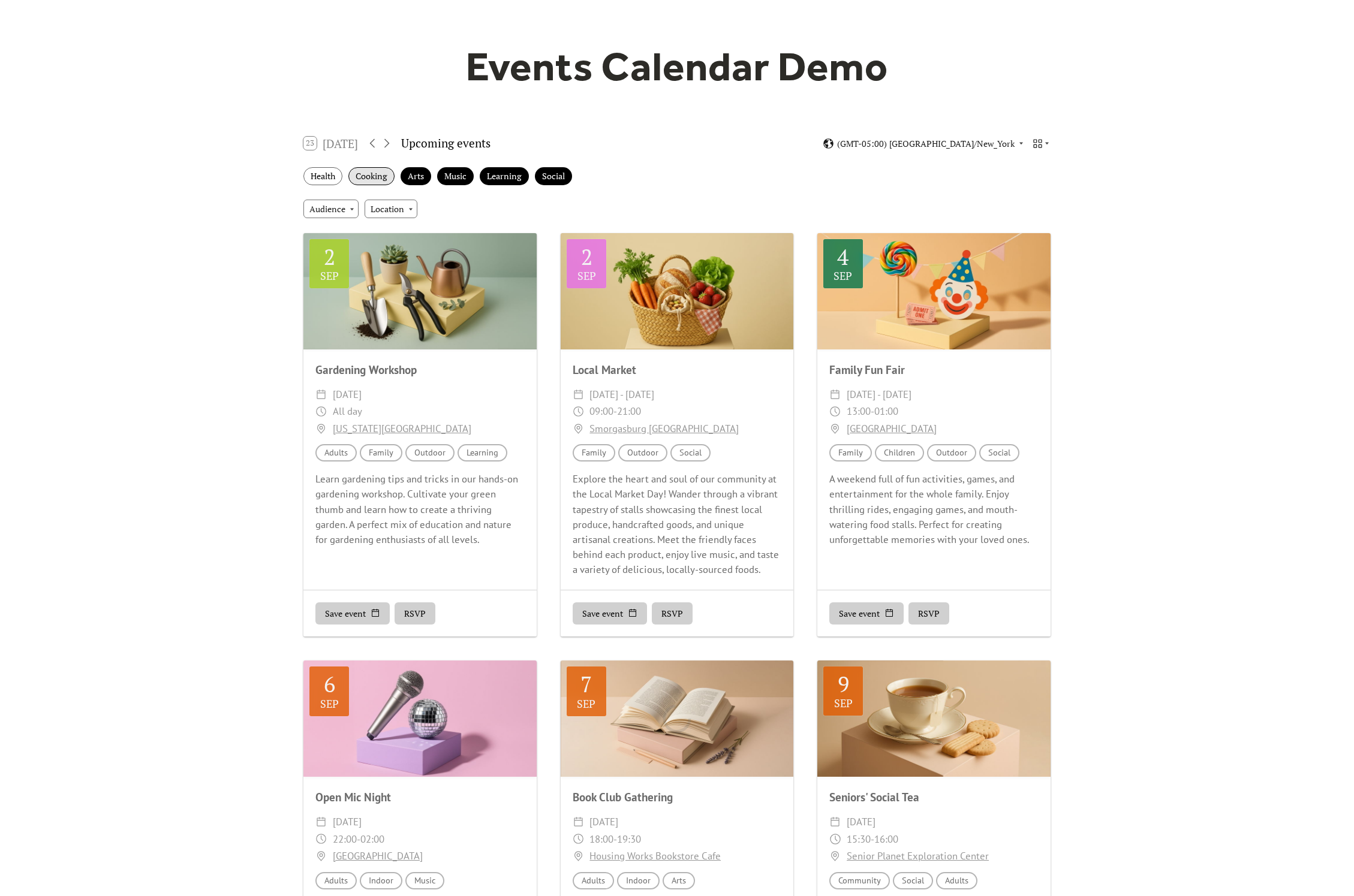
click at [375, 178] on div "Cooking" at bounding box center [372, 176] width 46 height 19
click at [330, 205] on div "Audience" at bounding box center [331, 208] width 55 height 18
click at [673, 196] on div "Audience Location" at bounding box center [677, 208] width 767 height 33
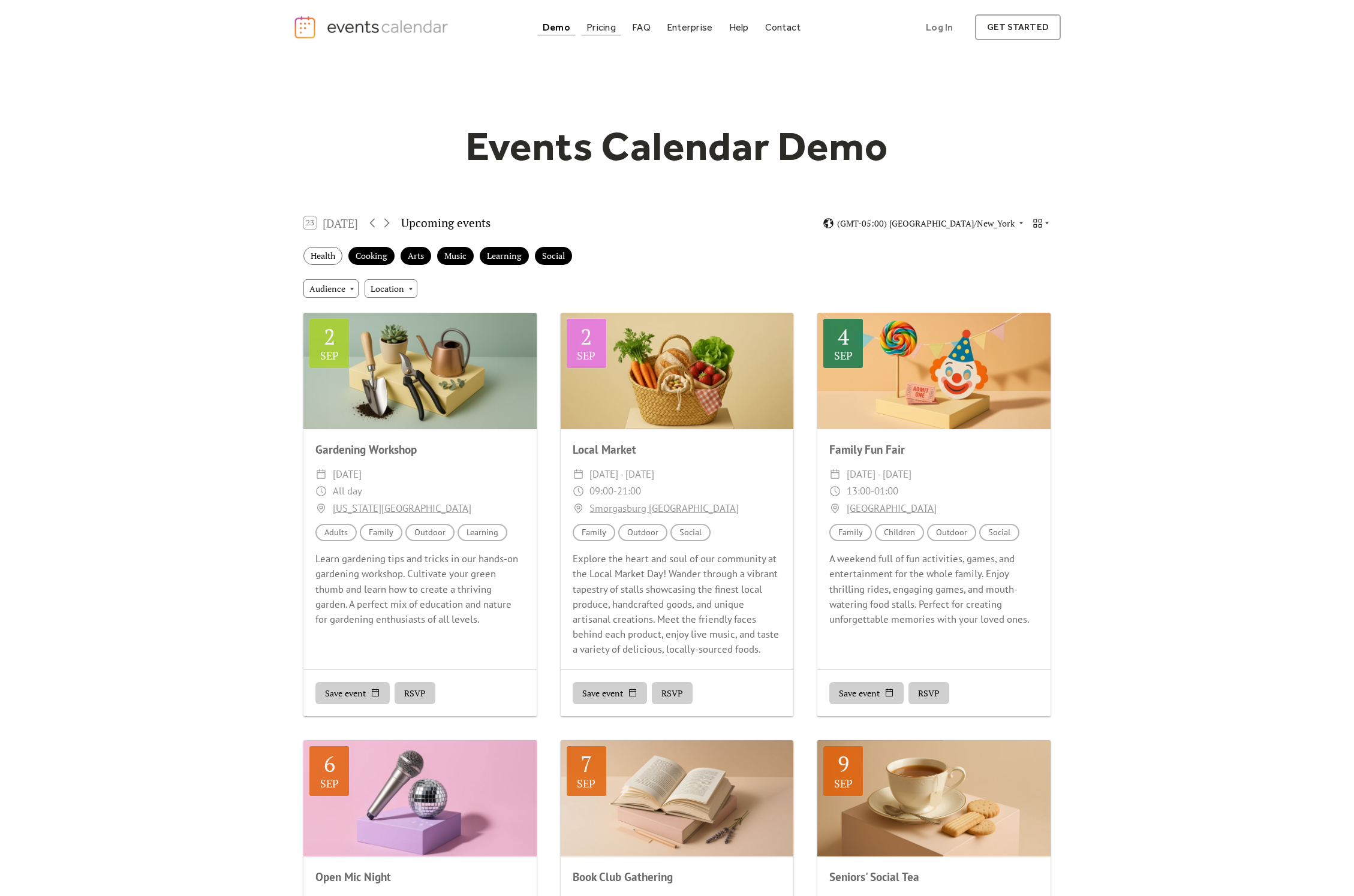
click at [595, 31] on div "Pricing" at bounding box center [602, 27] width 30 height 7
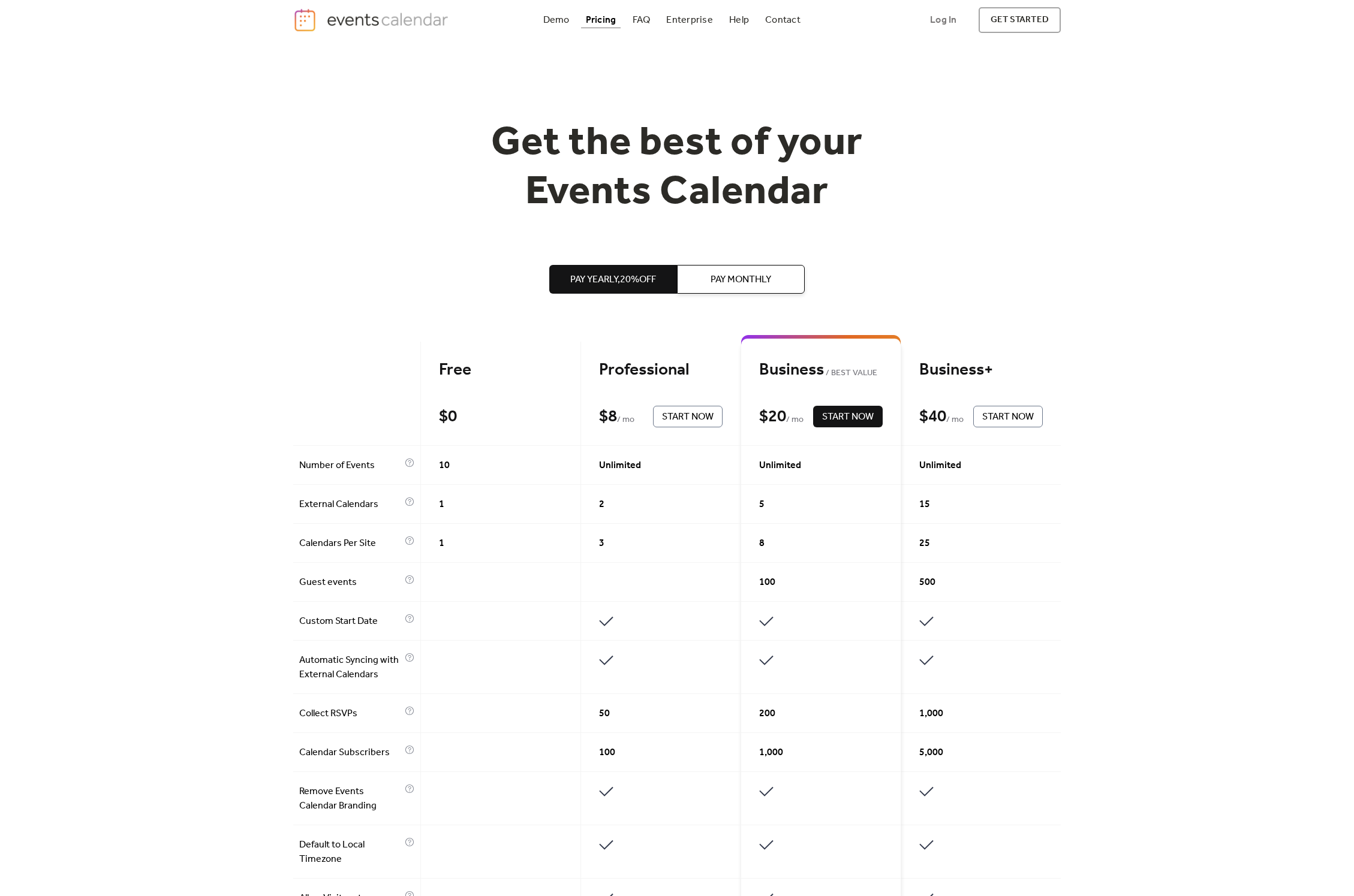
scroll to position [15, 0]
